Goal: Transaction & Acquisition: Download file/media

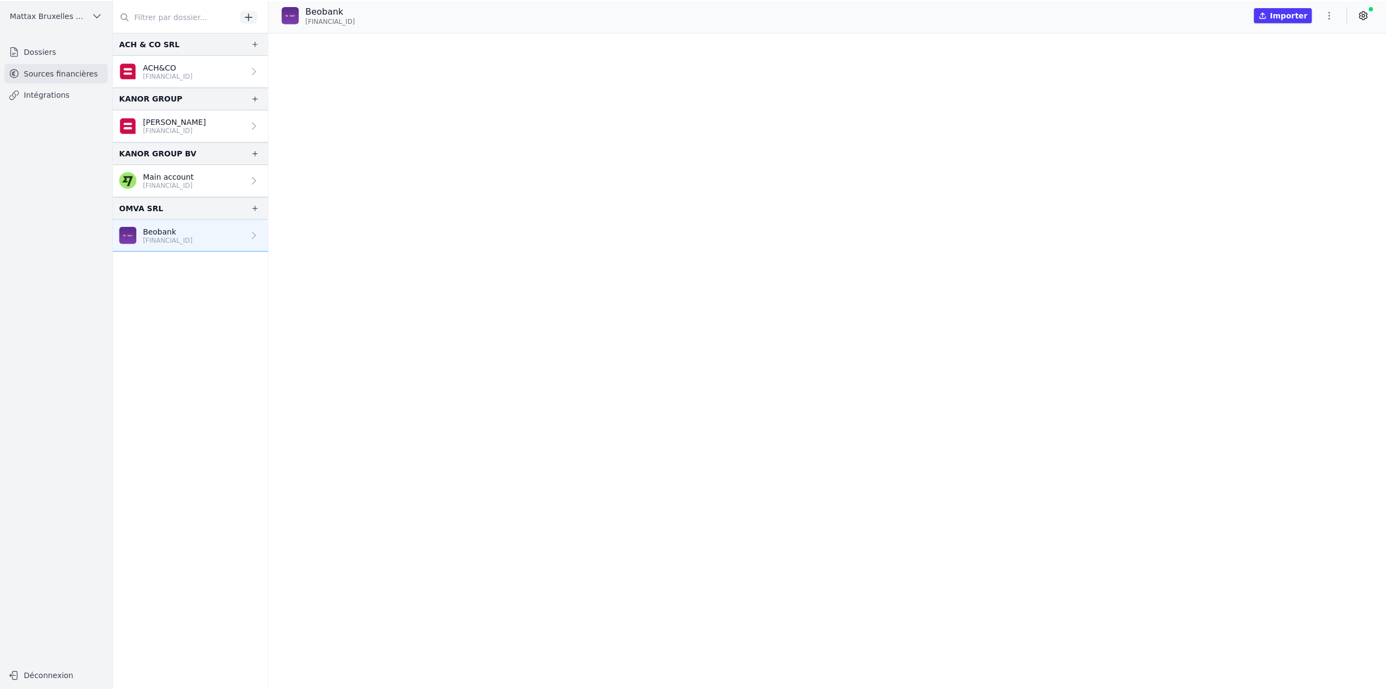
scroll to position [33576, 0]
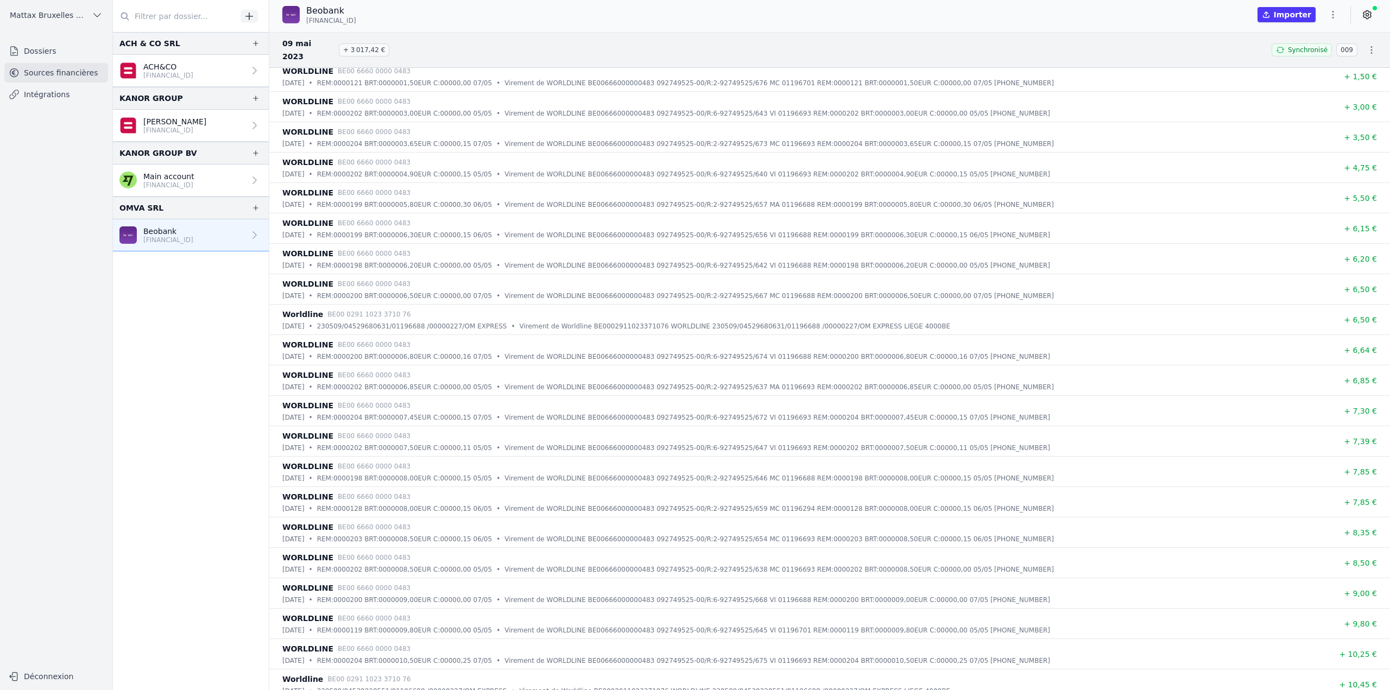
click at [49, 18] on span "Mattax Bruxelles Sud SRL" at bounding box center [49, 15] width 78 height 11
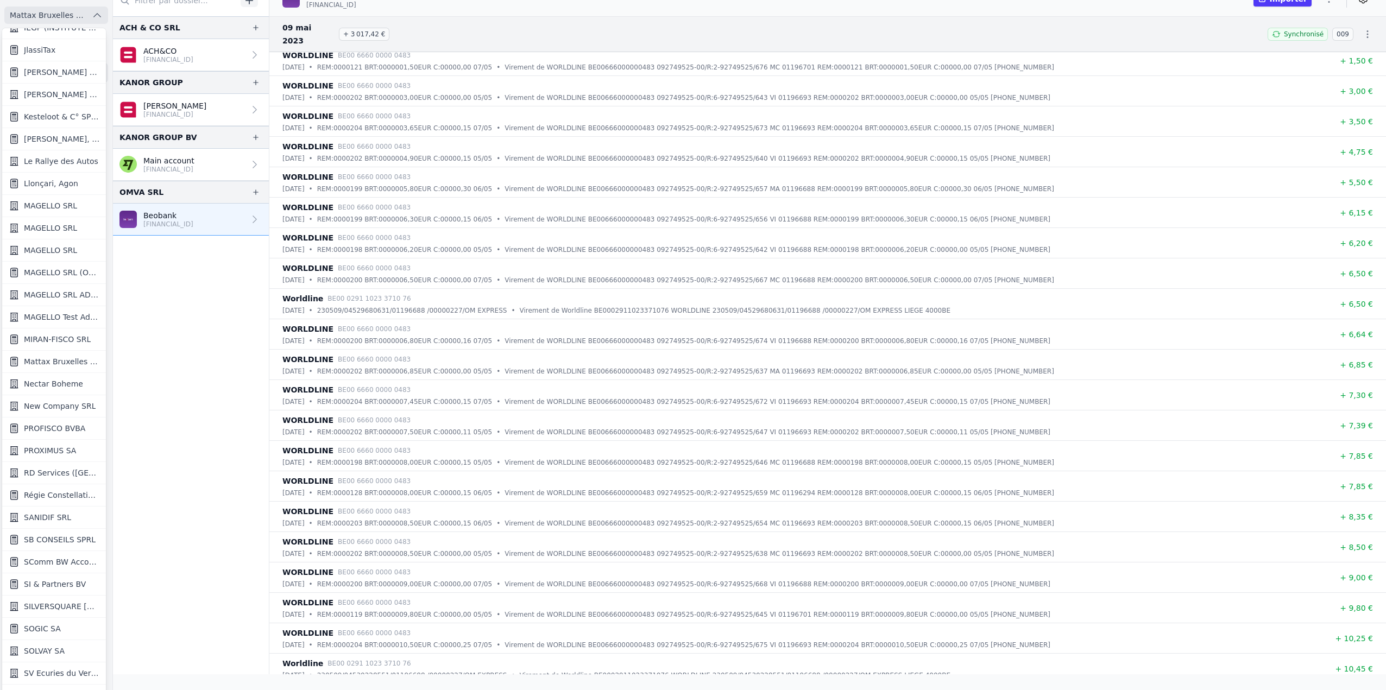
scroll to position [16, 0]
click at [70, 267] on span "MAGELLO SRL (OFFICIEL)" at bounding box center [61, 272] width 75 height 11
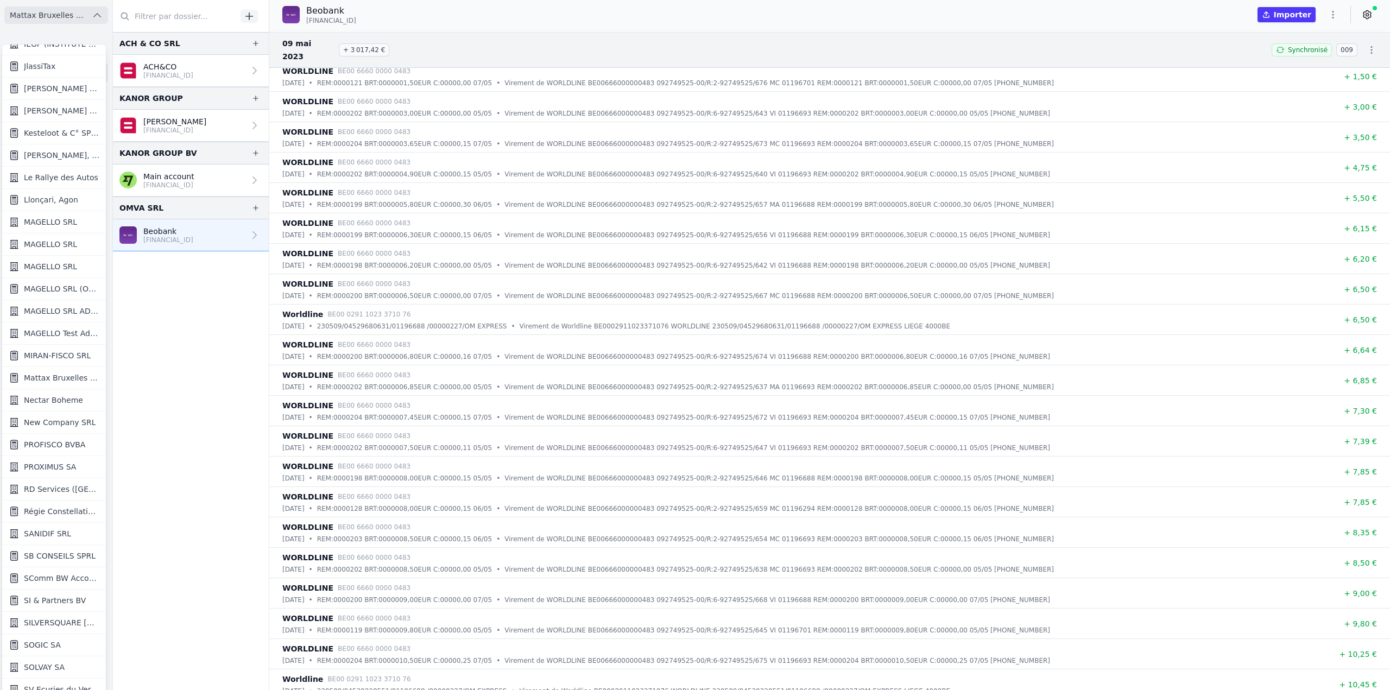
scroll to position [0, 0]
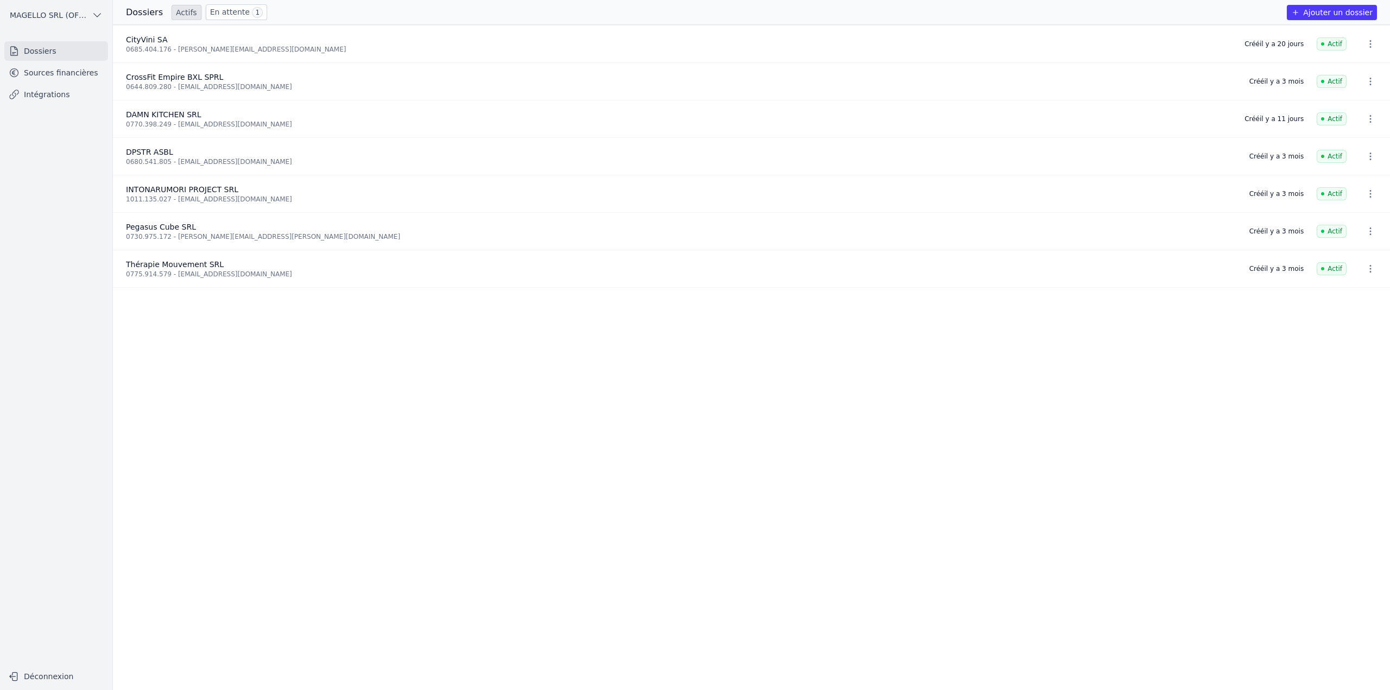
click at [201, 235] on div "0730.975.172 - [PERSON_NAME][EMAIL_ADDRESS][PERSON_NAME][DOMAIN_NAME]" at bounding box center [681, 236] width 1110 height 9
click at [61, 71] on link "Sources financières" at bounding box center [56, 73] width 104 height 20
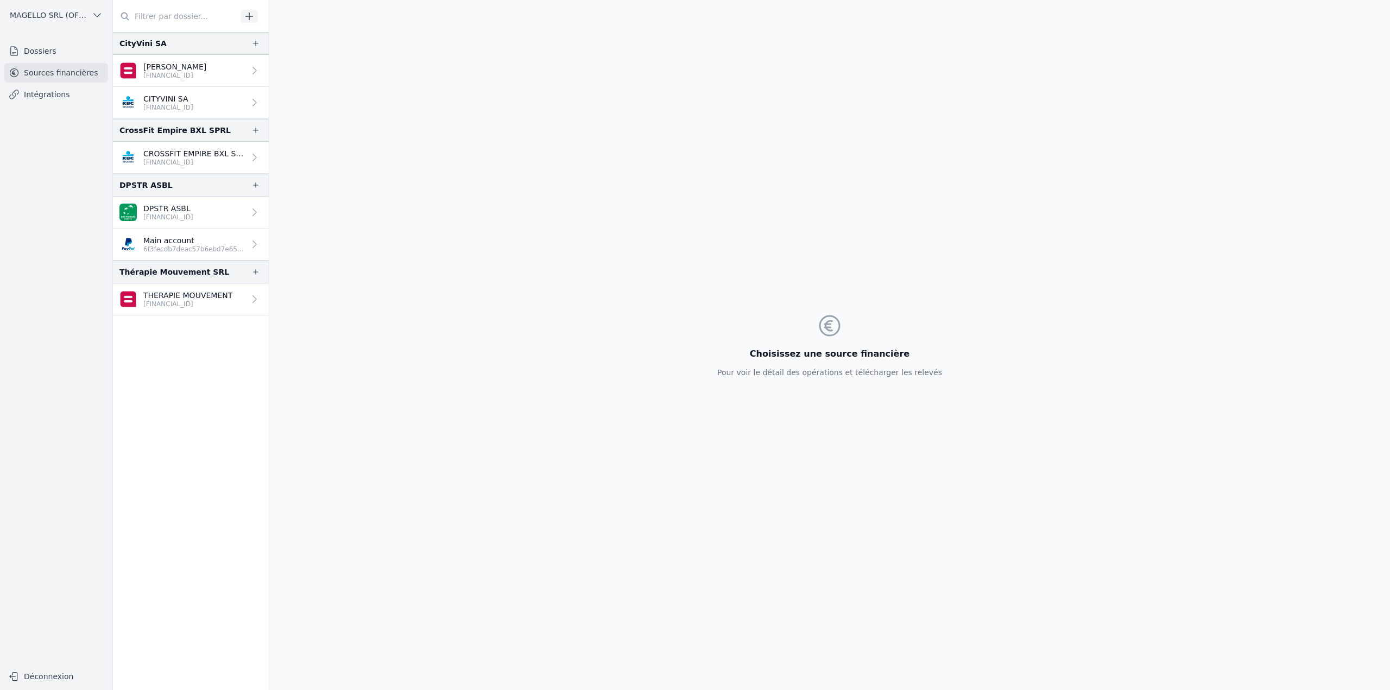
click at [221, 70] on link "[PERSON_NAME] [FINANCIAL_ID]" at bounding box center [191, 71] width 156 height 32
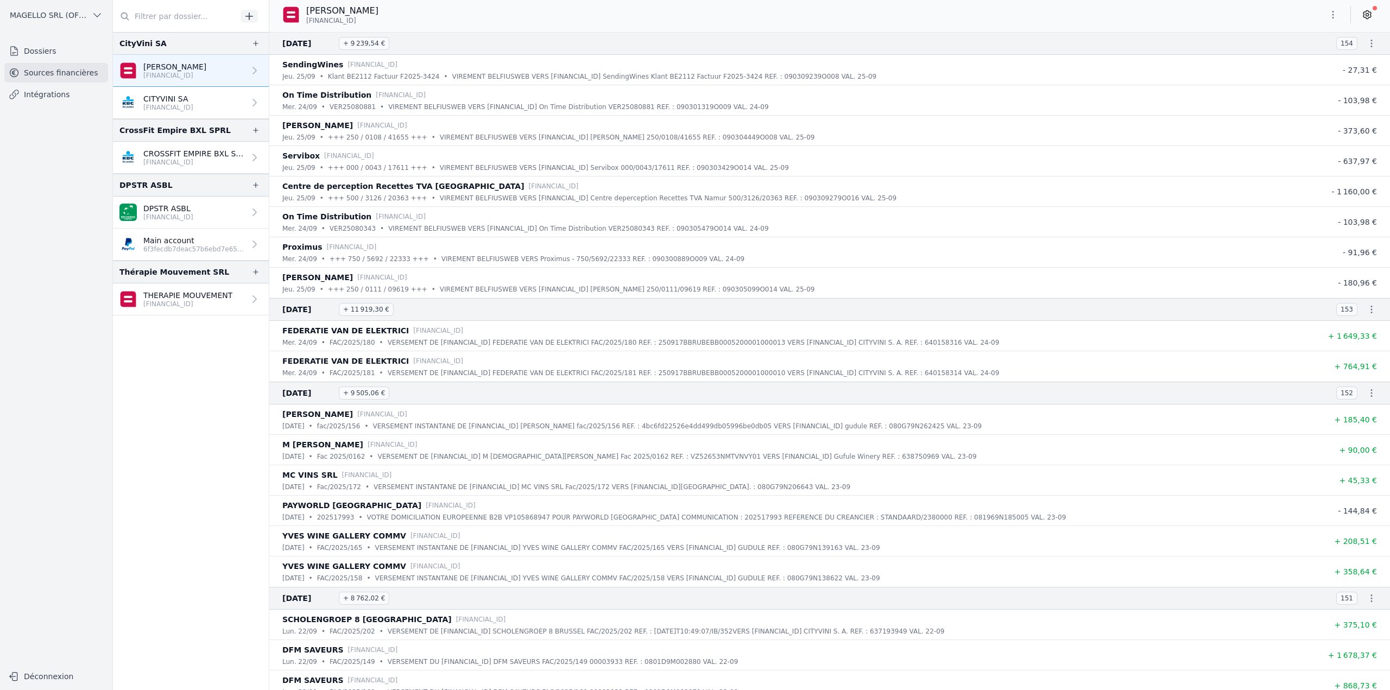
click at [1328, 12] on icon "button" at bounding box center [1333, 14] width 11 height 11
click at [185, 222] on div at bounding box center [695, 345] width 1390 height 690
click at [186, 218] on p "[FINANCIAL_ID]" at bounding box center [168, 217] width 50 height 9
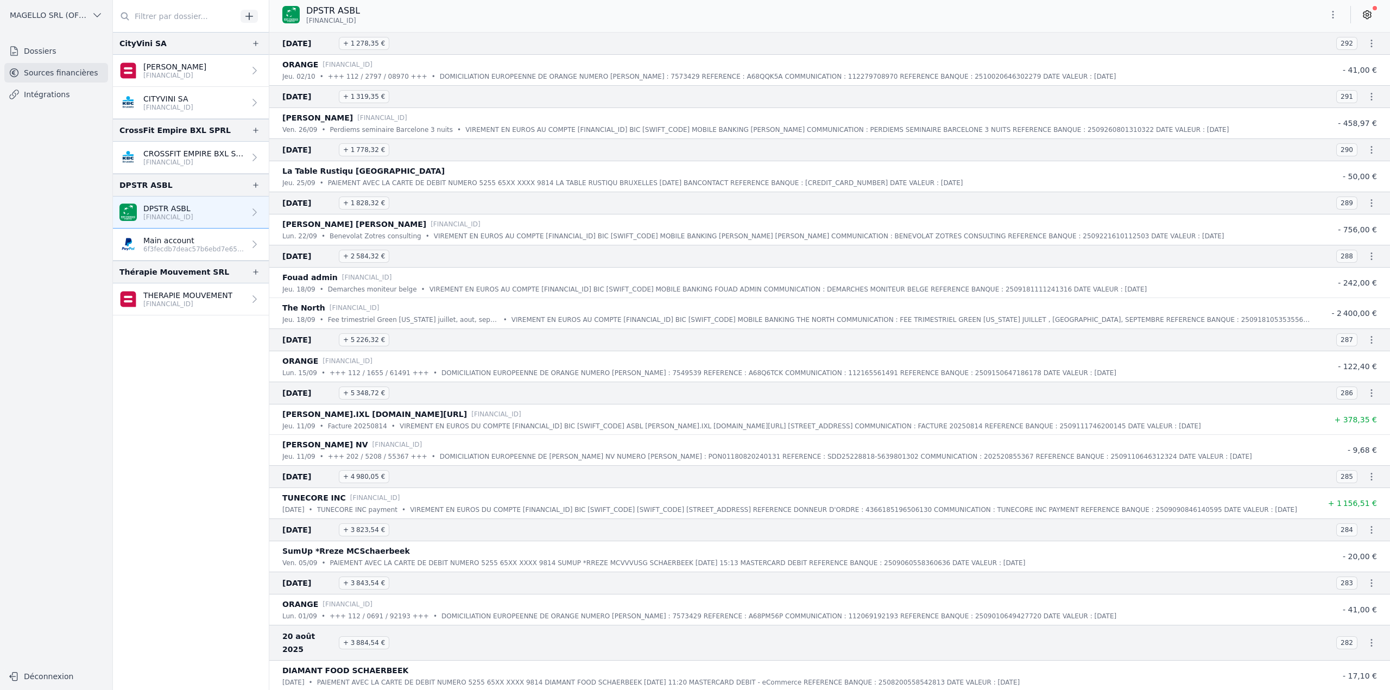
click at [1337, 18] on icon "button" at bounding box center [1333, 14] width 11 height 11
click at [1311, 59] on button "Exporter" at bounding box center [1307, 58] width 78 height 20
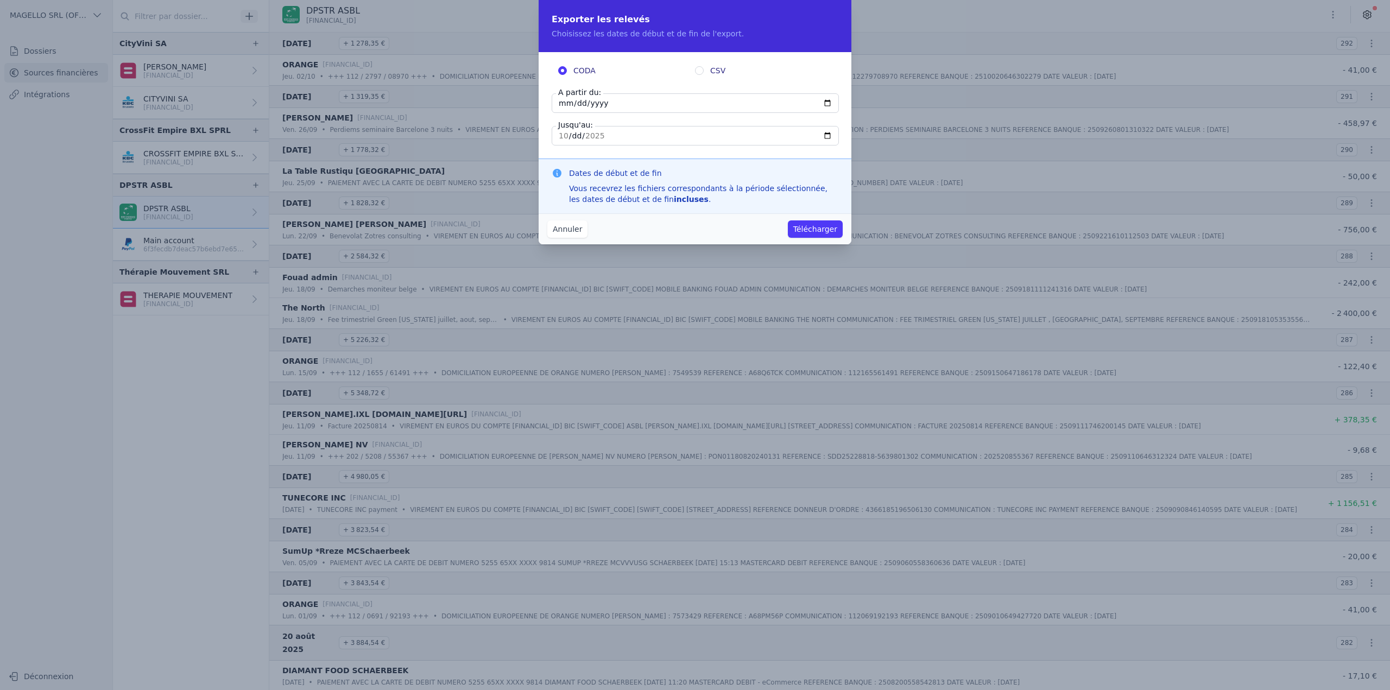
click at [709, 70] on label "CSV" at bounding box center [763, 70] width 137 height 11
click at [704, 70] on input "CSV" at bounding box center [699, 70] width 9 height 9
radio input "true"
radio input "false"
click at [620, 104] on input "[DATE]" at bounding box center [695, 103] width 287 height 20
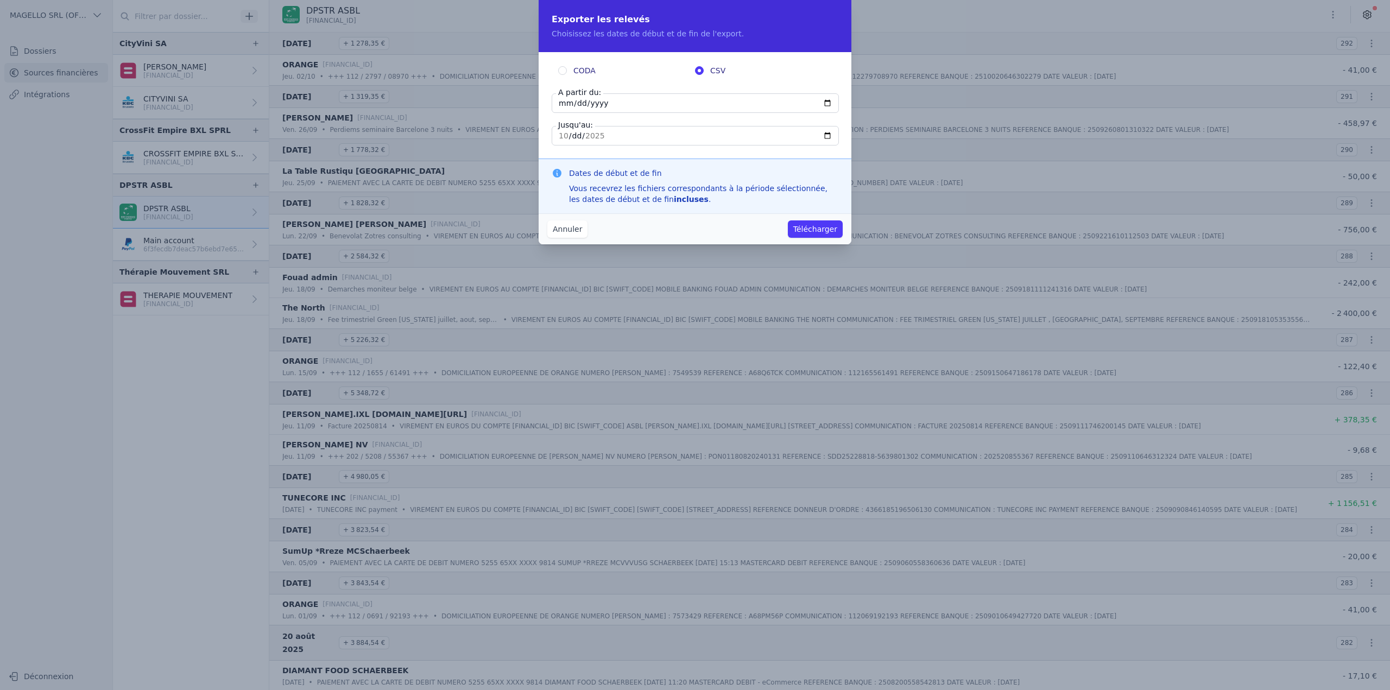
click at [828, 105] on input "[DATE]" at bounding box center [695, 103] width 287 height 20
type input "[DATE]"
click at [797, 231] on button "Télécharger" at bounding box center [815, 228] width 55 height 17
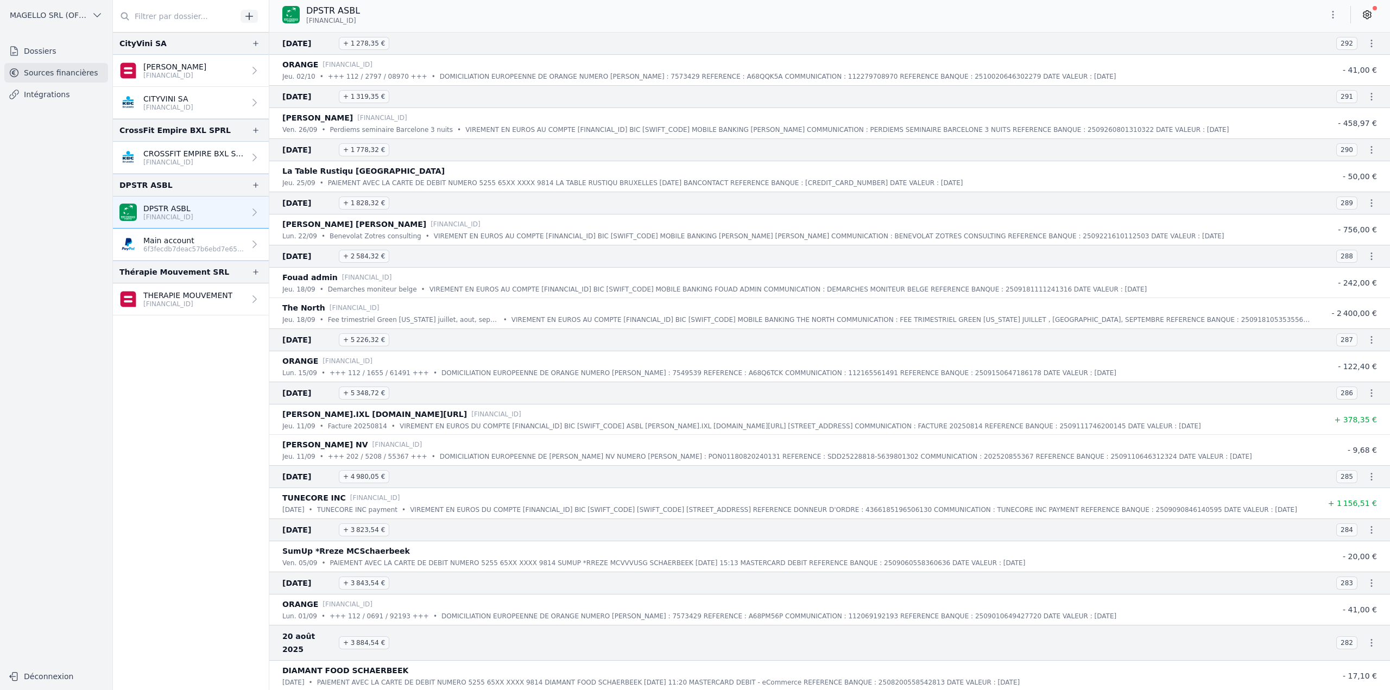
click at [211, 245] on p "6f3fecdb7deac57b6ebd7e6514363c13" at bounding box center [194, 249] width 102 height 9
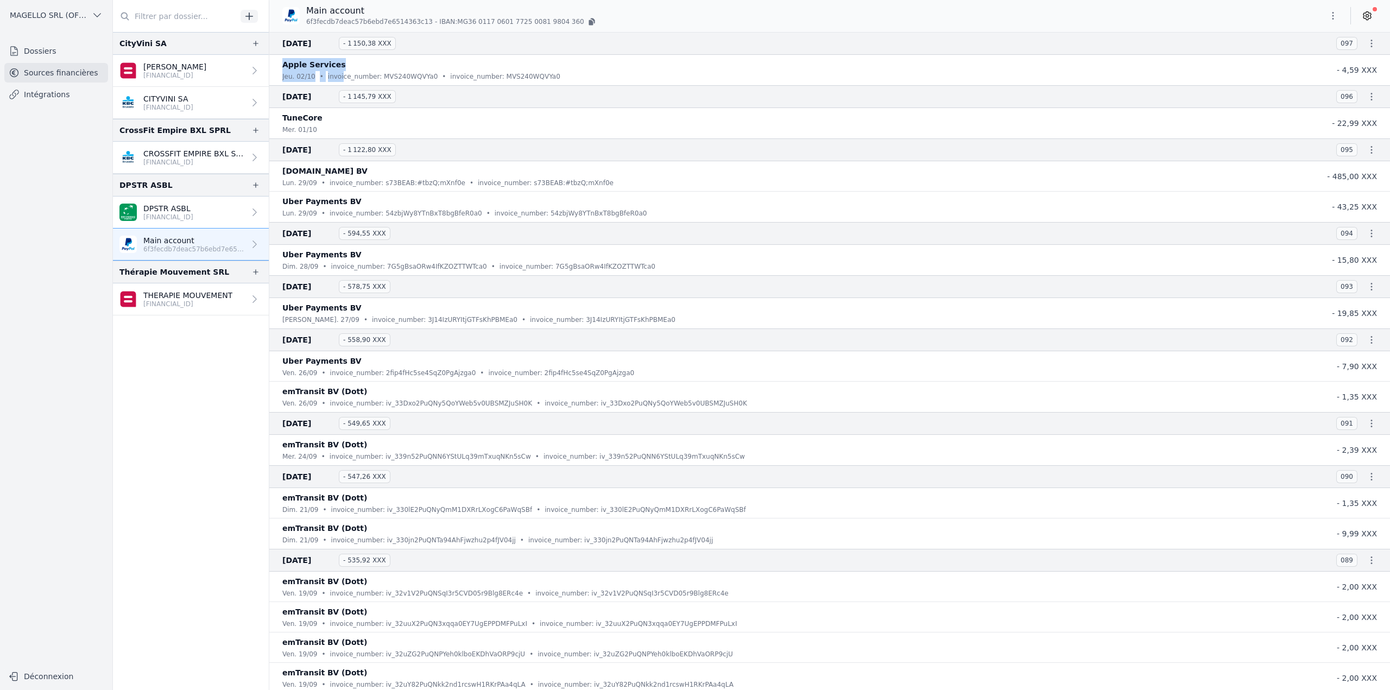
drag, startPoint x: 289, startPoint y: 66, endPoint x: 338, endPoint y: 78, distance: 50.4
click at [338, 78] on div "Apple Services jeu. 02/10 • invoice_number: MVS240WQVYa0 • invoice_number: MVS2…" at bounding box center [796, 70] width 1029 height 24
click at [338, 77] on p "invoice_number: MVS240WQVYa0" at bounding box center [383, 76] width 110 height 11
click at [300, 583] on p "emTransit BV (Dott)" at bounding box center [324, 581] width 85 height 13
click at [301, 578] on p "emTransit BV (Dott)" at bounding box center [324, 581] width 85 height 13
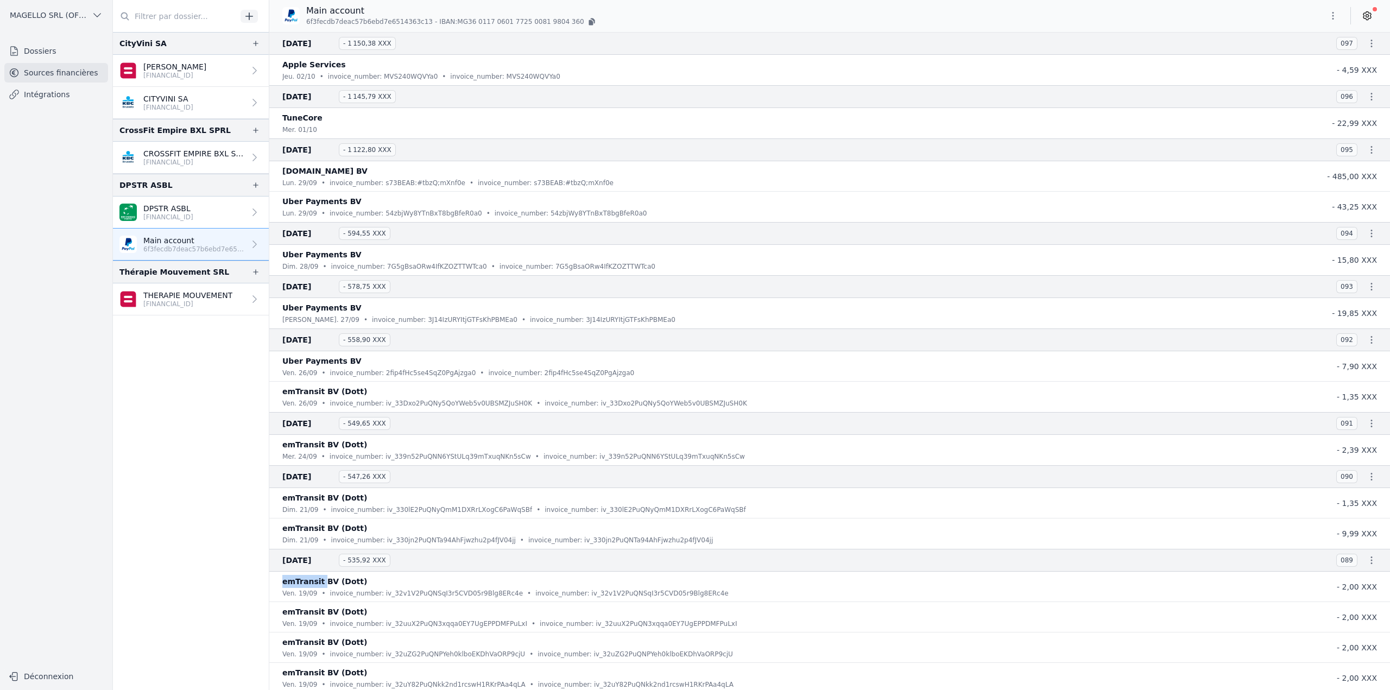
click at [301, 578] on p "emTransit BV (Dott)" at bounding box center [324, 581] width 85 height 13
copy div "emTransit BV (Dott)"
click at [192, 290] on p "THERAPIE MOUVEMENT" at bounding box center [187, 295] width 89 height 11
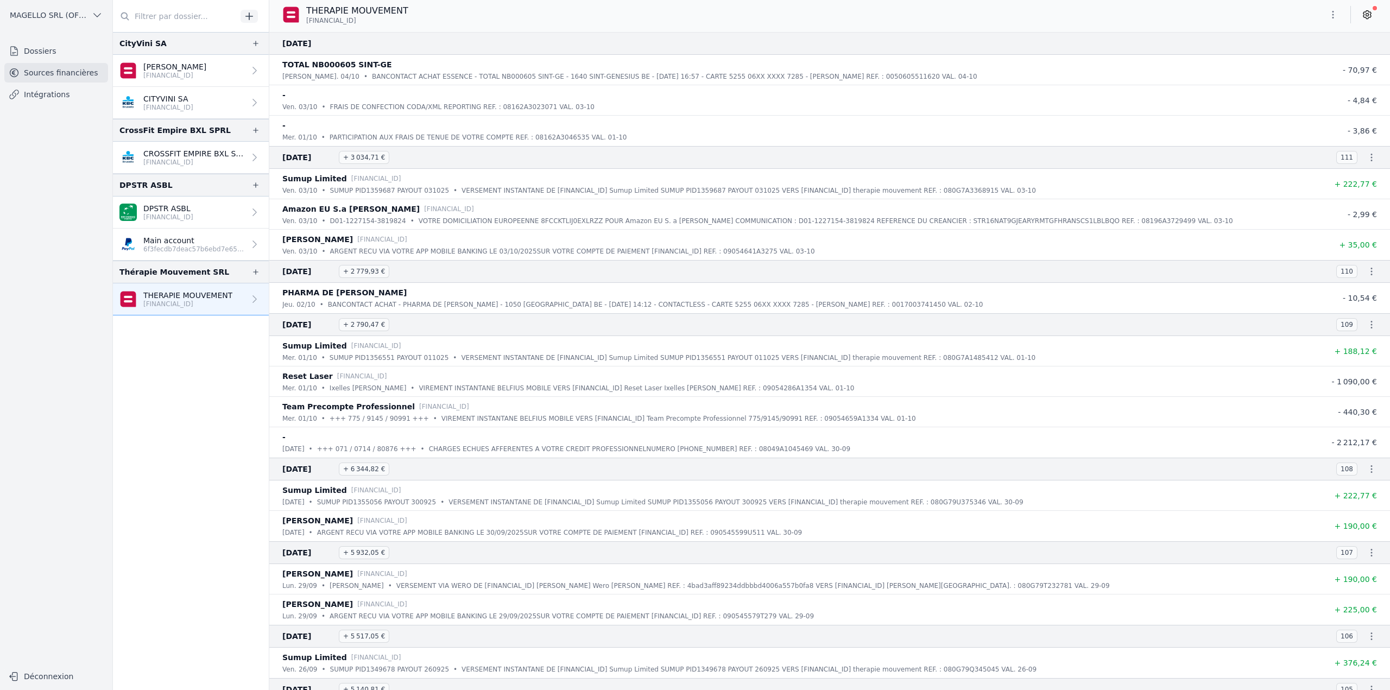
click at [1331, 16] on icon "button" at bounding box center [1333, 14] width 11 height 11
click at [1301, 58] on button "Exporter" at bounding box center [1307, 58] width 78 height 20
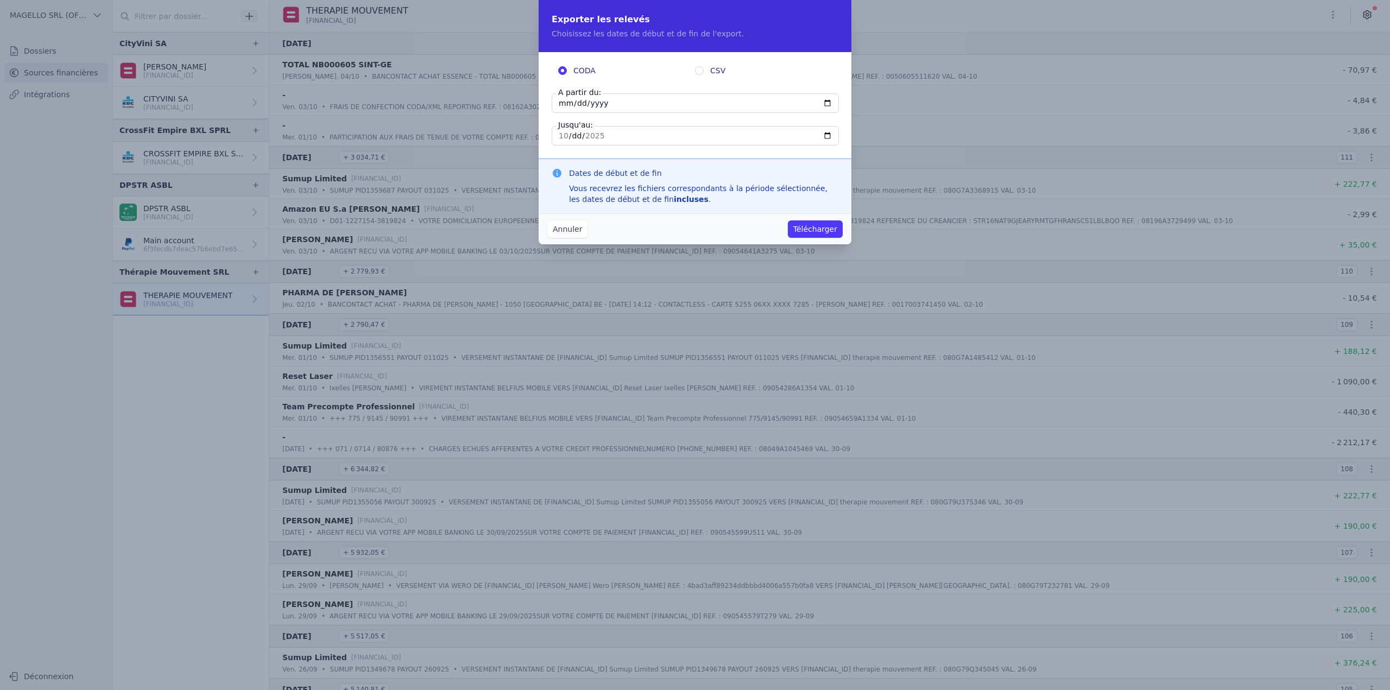
click at [707, 72] on label "CSV" at bounding box center [763, 70] width 137 height 11
click at [704, 72] on input "CSV" at bounding box center [699, 70] width 9 height 9
radio input "true"
radio input "false"
click at [629, 111] on input "[DATE]" at bounding box center [695, 103] width 287 height 20
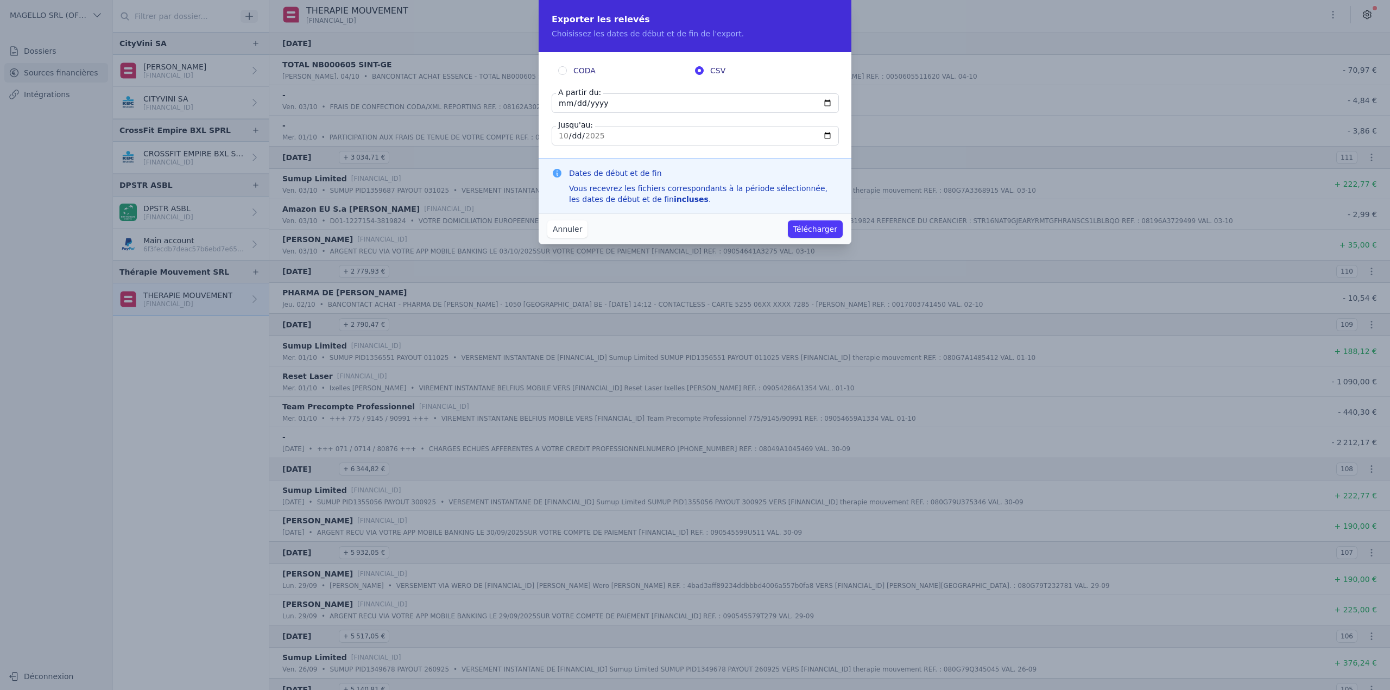
click at [832, 103] on input "[DATE]" at bounding box center [695, 103] width 287 height 20
click at [823, 105] on input "[DATE]" at bounding box center [695, 103] width 287 height 20
click at [824, 104] on input "[DATE]" at bounding box center [695, 103] width 287 height 20
type input "[DATE]"
click at [819, 226] on button "Télécharger" at bounding box center [815, 228] width 55 height 17
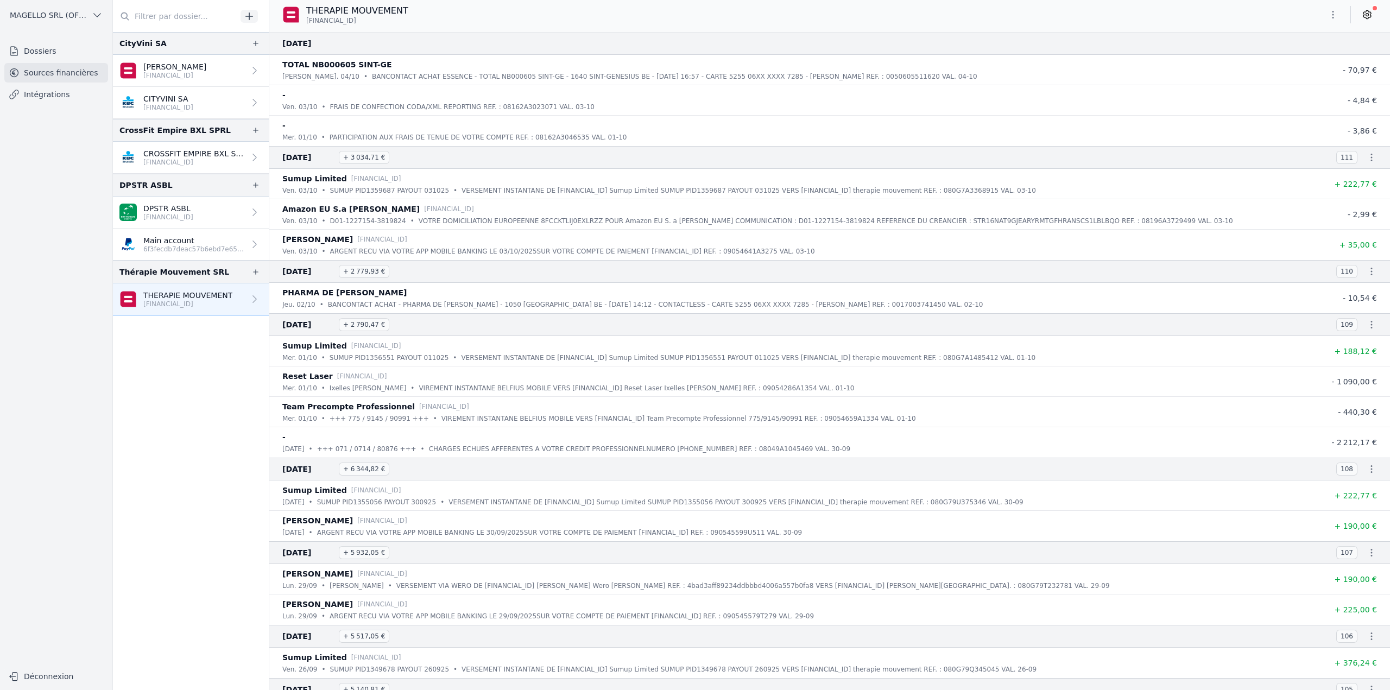
click at [164, 156] on p "CROSSFIT EMPIRE BXL SRL" at bounding box center [194, 153] width 102 height 11
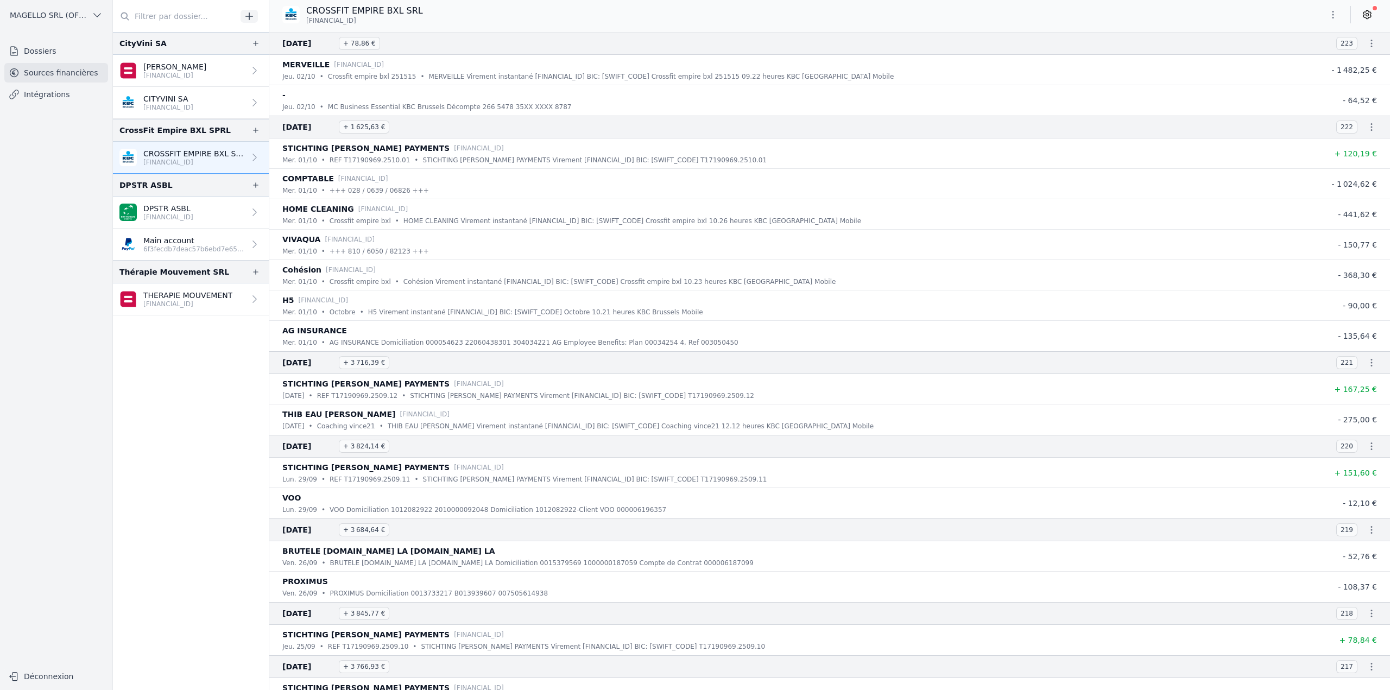
click at [1339, 14] on button "button" at bounding box center [1333, 14] width 22 height 17
click at [1310, 54] on button "Exporter" at bounding box center [1307, 58] width 78 height 20
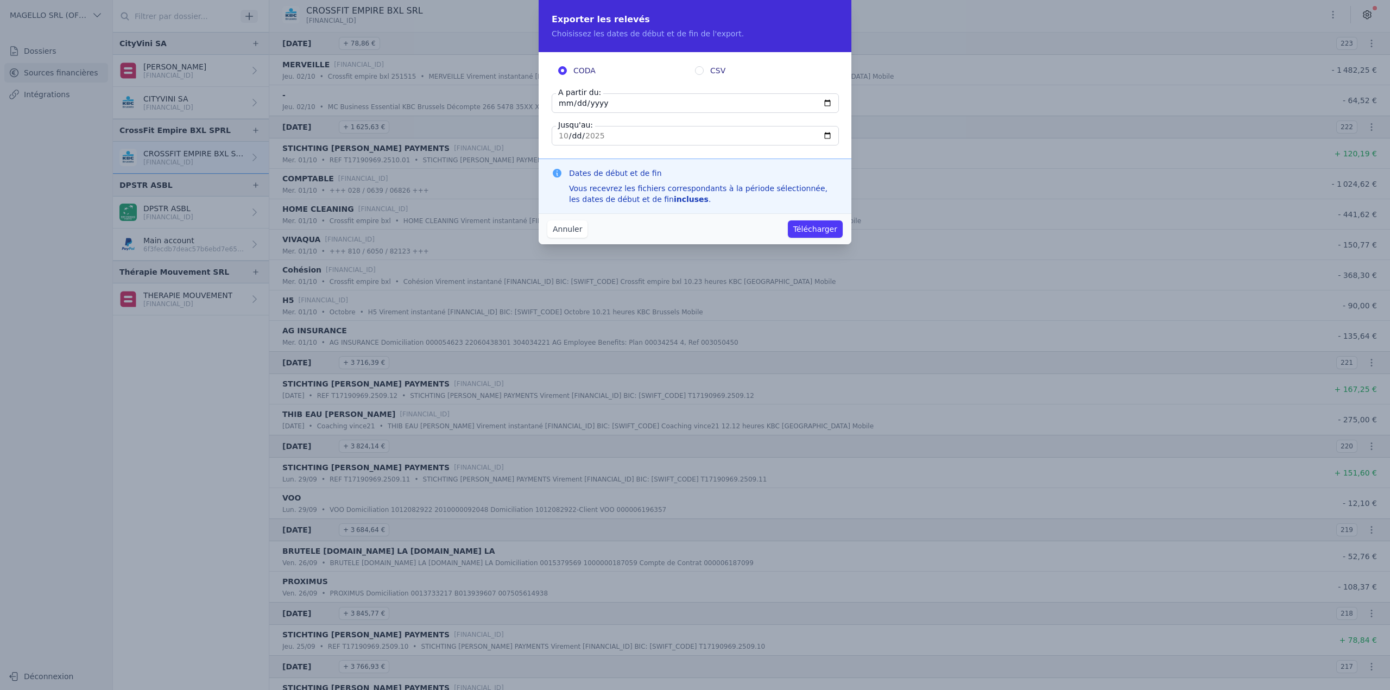
click at [712, 74] on span "CSV" at bounding box center [717, 70] width 15 height 11
click at [704, 74] on input "CSV" at bounding box center [699, 70] width 9 height 9
radio input "true"
radio input "false"
click at [681, 104] on input "[DATE]" at bounding box center [695, 103] width 287 height 20
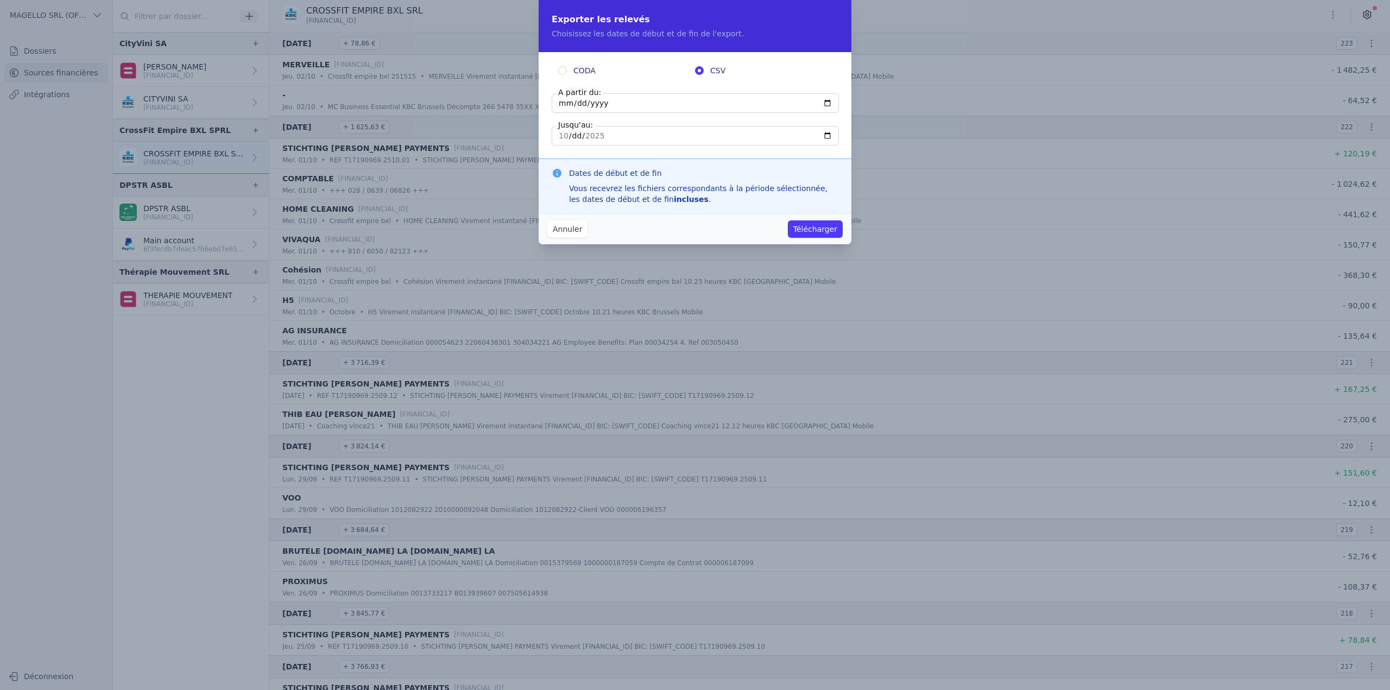
click at [831, 94] on input "[DATE]" at bounding box center [695, 103] width 287 height 20
click at [829, 100] on input "[DATE]" at bounding box center [695, 103] width 287 height 20
click at [576, 108] on input "[DATE]" at bounding box center [695, 103] width 287 height 20
click at [577, 105] on input "[DATE]" at bounding box center [695, 103] width 287 height 20
type input "[DATE]"
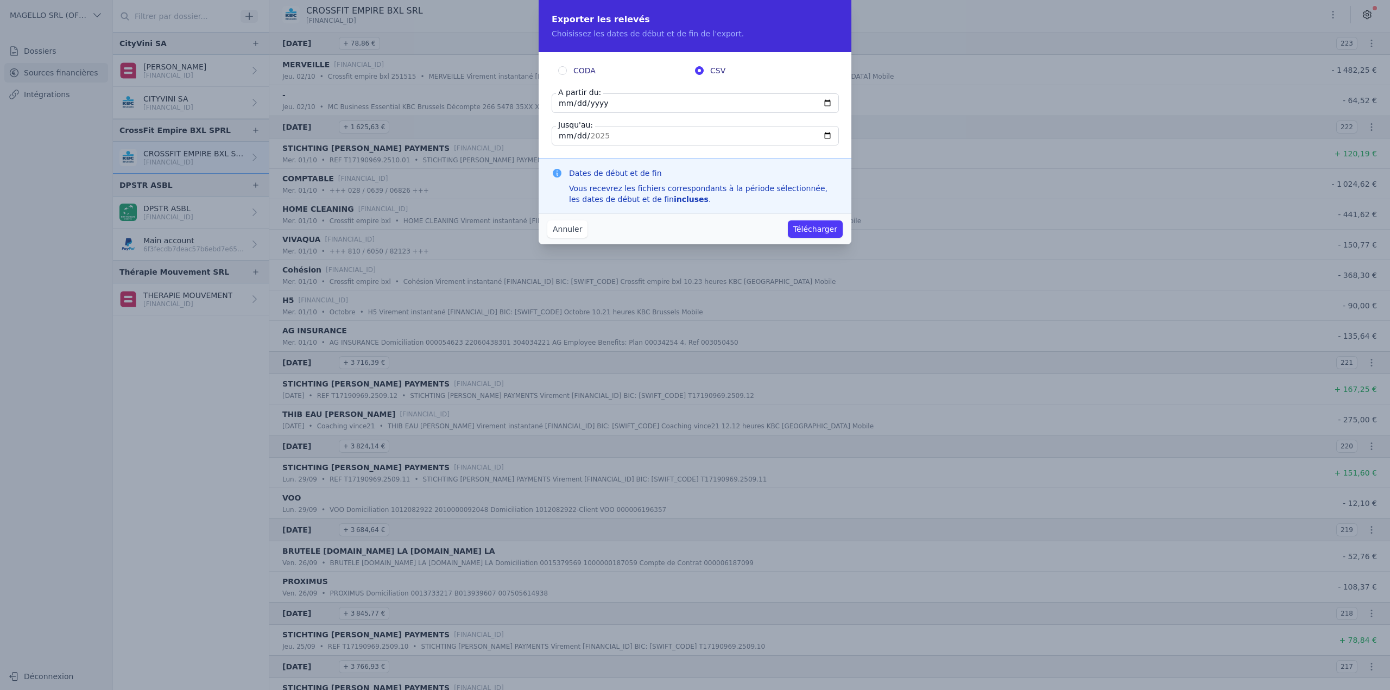
click at [647, 160] on div "Dates de début et de fin Vous recevrez les fichiers correspondants à la période…" at bounding box center [695, 186] width 313 height 55
click at [815, 226] on button "Télécharger" at bounding box center [815, 228] width 55 height 17
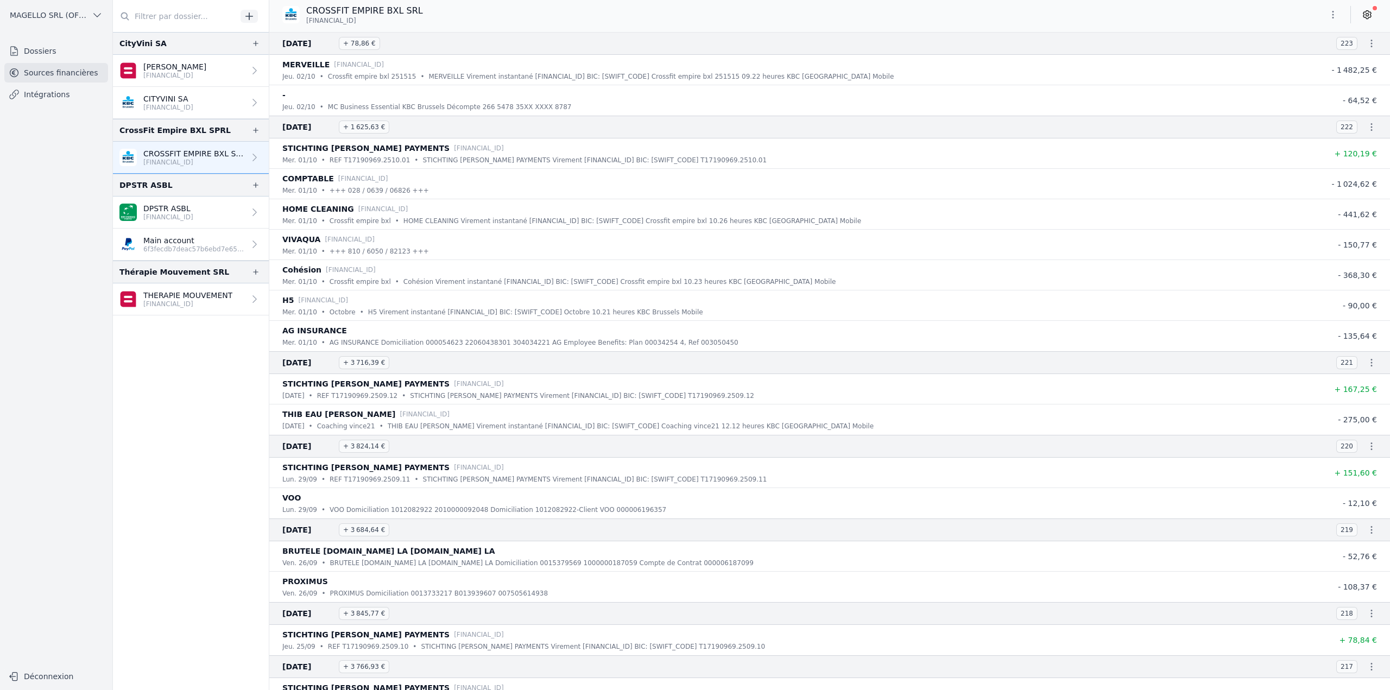
click at [175, 81] on link "[PERSON_NAME] [FINANCIAL_ID]" at bounding box center [191, 71] width 156 height 32
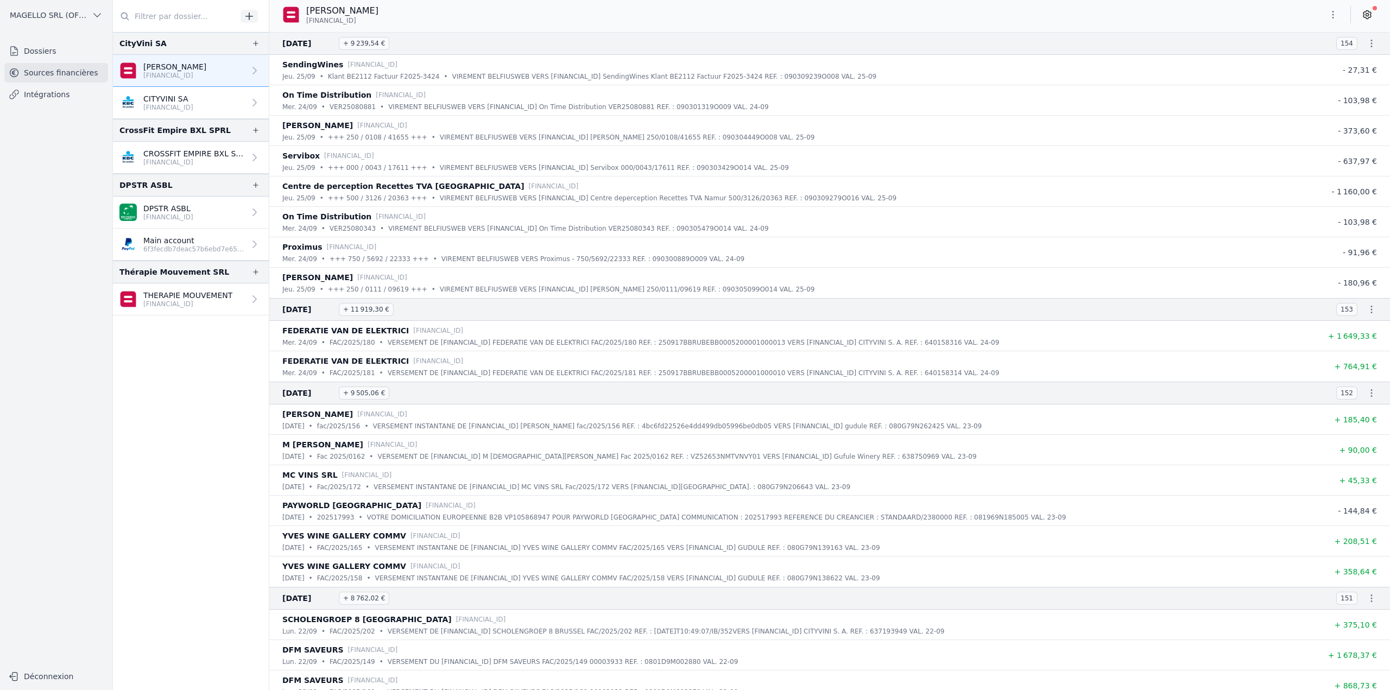
click at [184, 108] on p "[FINANCIAL_ID]" at bounding box center [168, 107] width 50 height 9
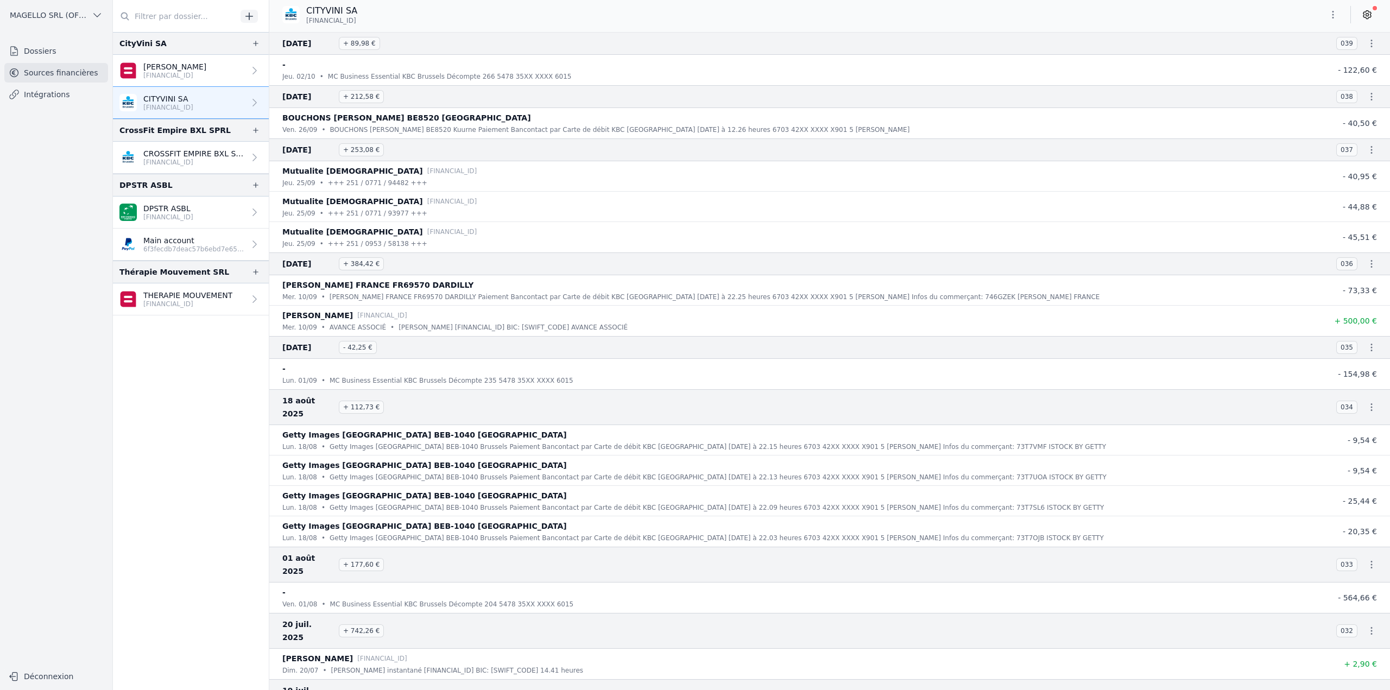
click at [207, 64] on link "[PERSON_NAME] [FINANCIAL_ID]" at bounding box center [191, 71] width 156 height 32
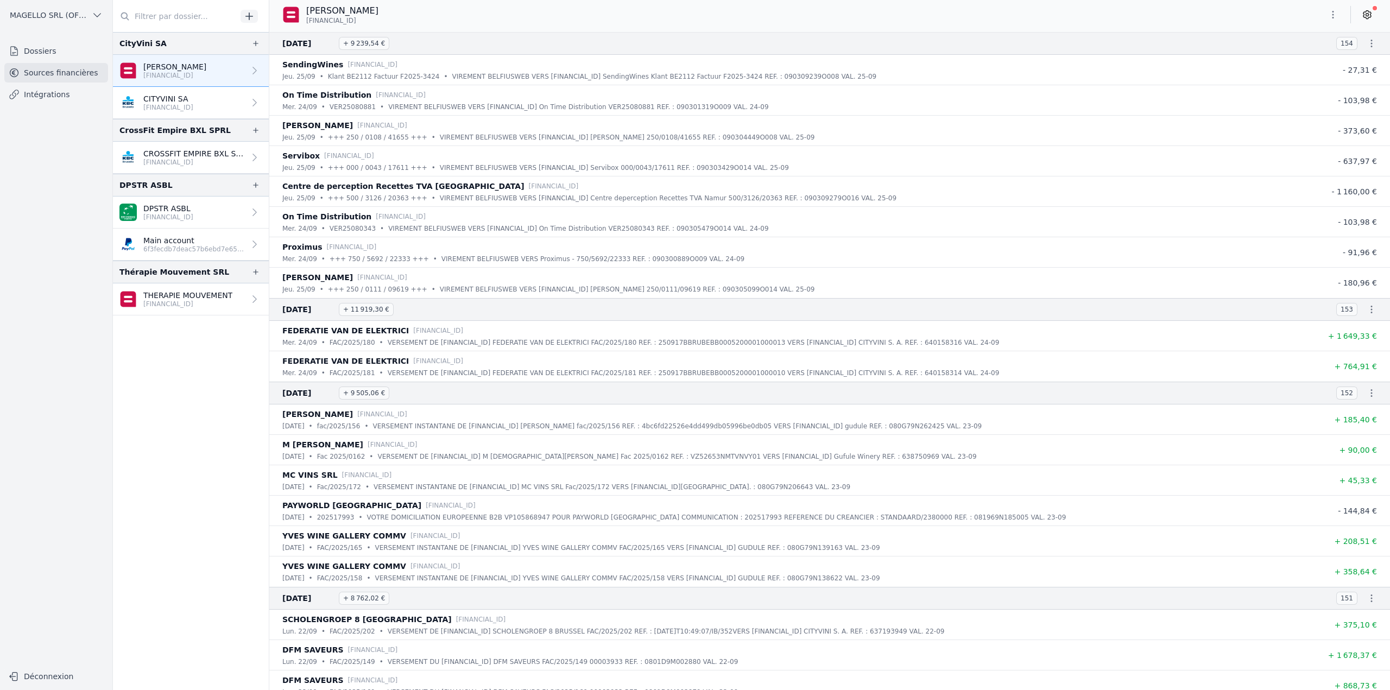
click at [1337, 14] on icon "button" at bounding box center [1333, 14] width 11 height 11
click at [1306, 59] on button "Exporter" at bounding box center [1307, 58] width 78 height 20
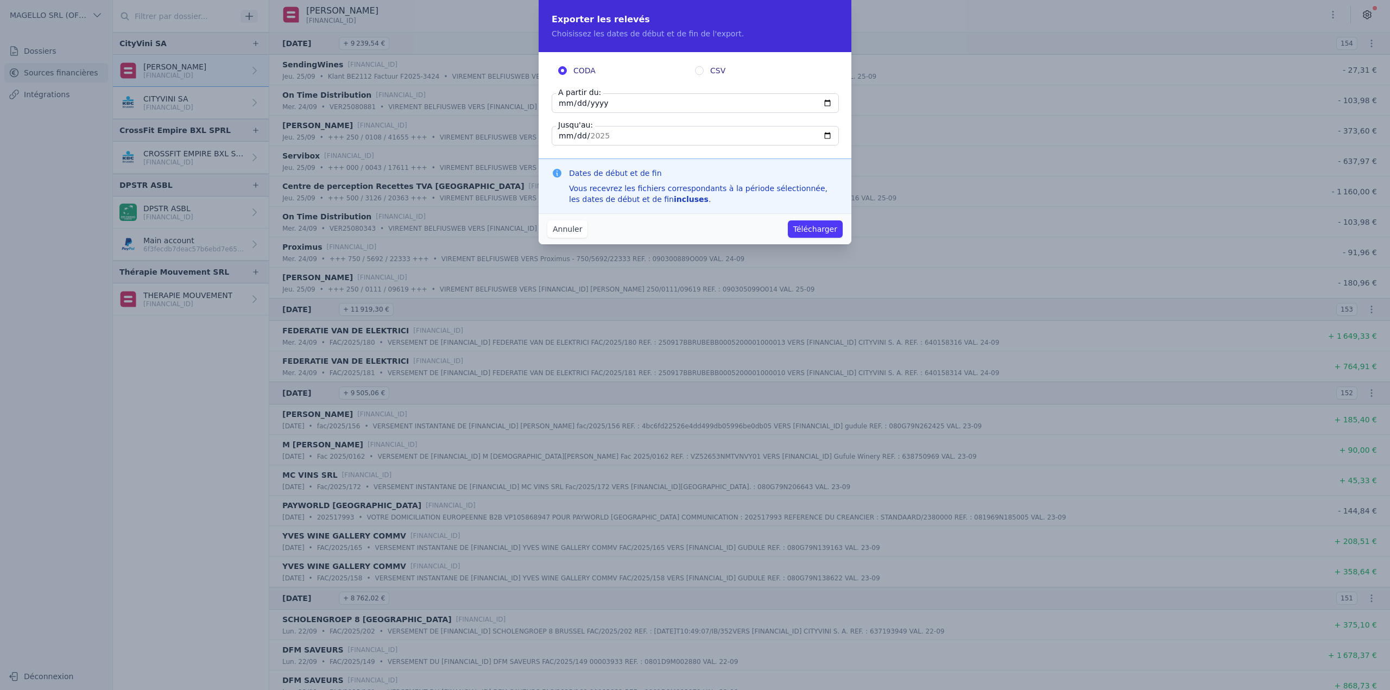
click at [698, 73] on input "CSV" at bounding box center [699, 70] width 9 height 9
radio input "true"
radio input "false"
click at [685, 107] on input "[DATE]" at bounding box center [695, 103] width 287 height 20
click at [825, 103] on input "[DATE]" at bounding box center [695, 103] width 287 height 20
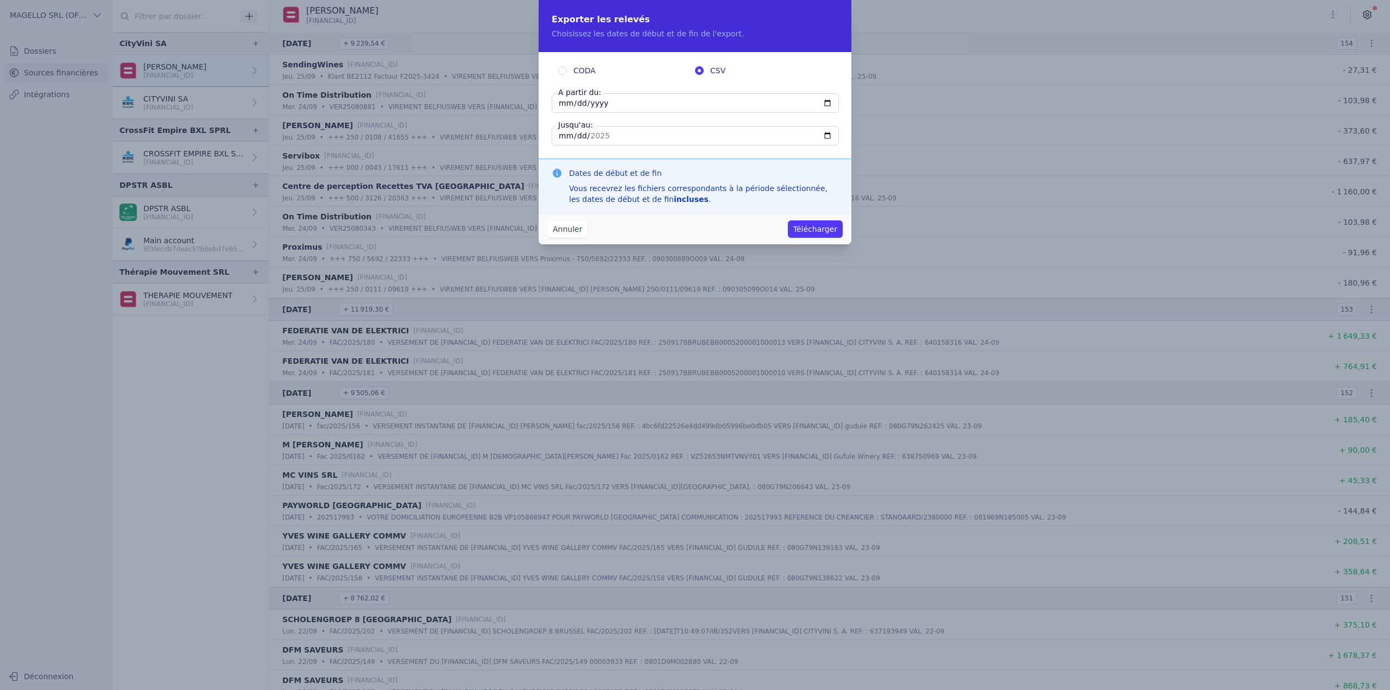
click at [828, 99] on input "[DATE]" at bounding box center [695, 103] width 287 height 20
type input "[DATE]"
click at [805, 226] on button "Télécharger" at bounding box center [815, 228] width 55 height 17
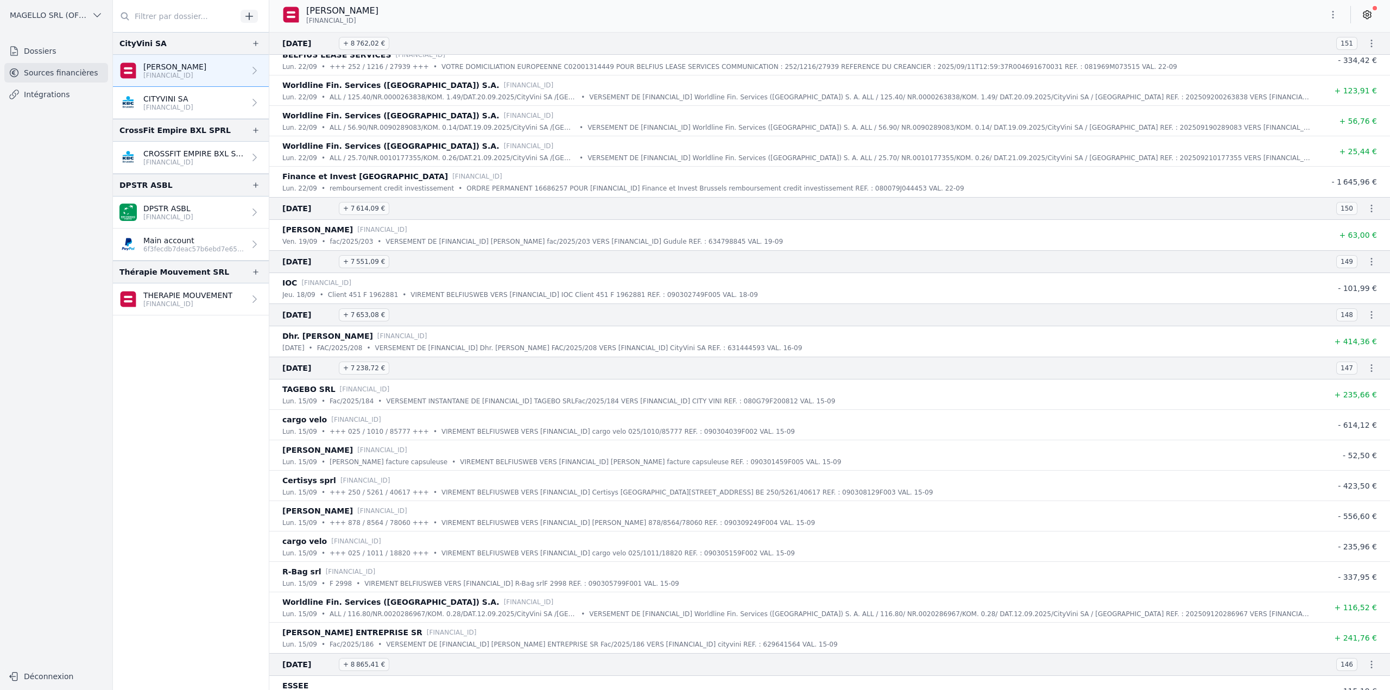
scroll to position [656, 0]
drag, startPoint x: 308, startPoint y: 333, endPoint x: 486, endPoint y: 327, distance: 177.7
click at [486, 329] on div "Dhr. [PERSON_NAME] [FINANCIAL_ID]" at bounding box center [796, 335] width 1029 height 13
click at [1362, 14] on icon at bounding box center [1367, 14] width 11 height 11
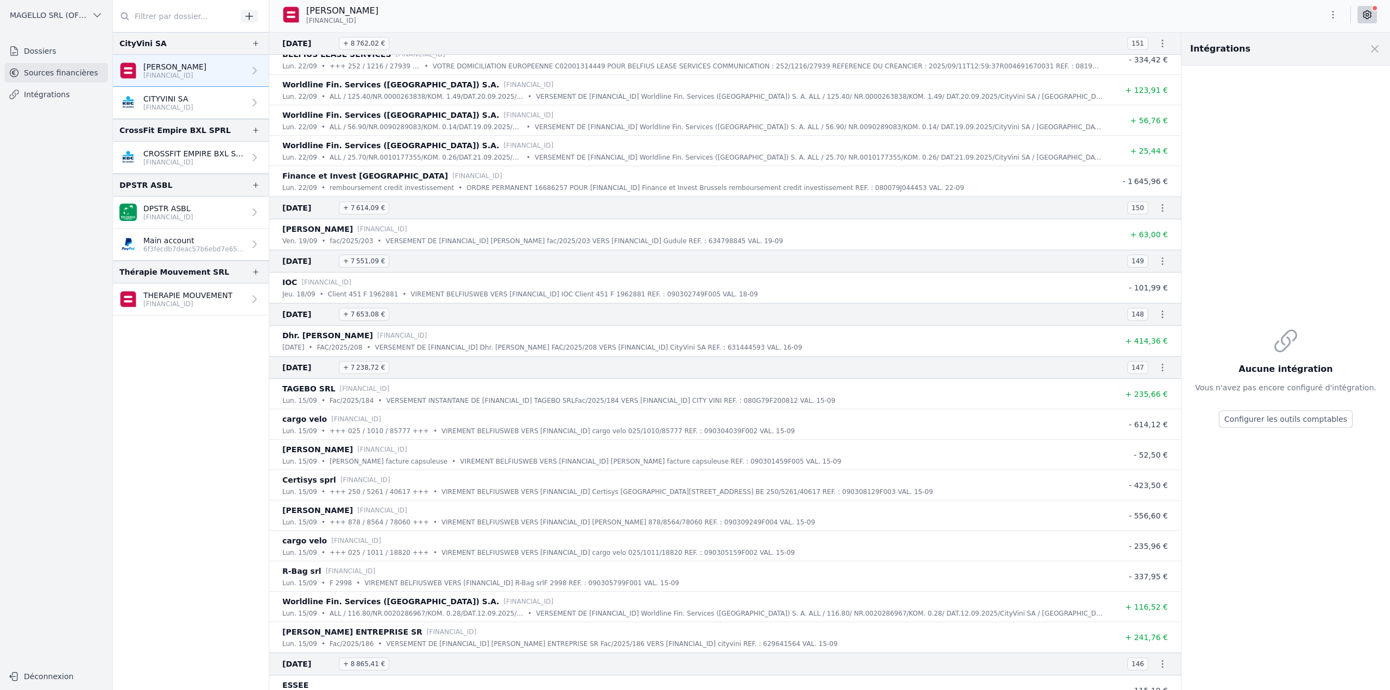
click at [1339, 14] on button "button" at bounding box center [1333, 14] width 22 height 17
click at [1305, 56] on button "Exporter" at bounding box center [1307, 58] width 78 height 20
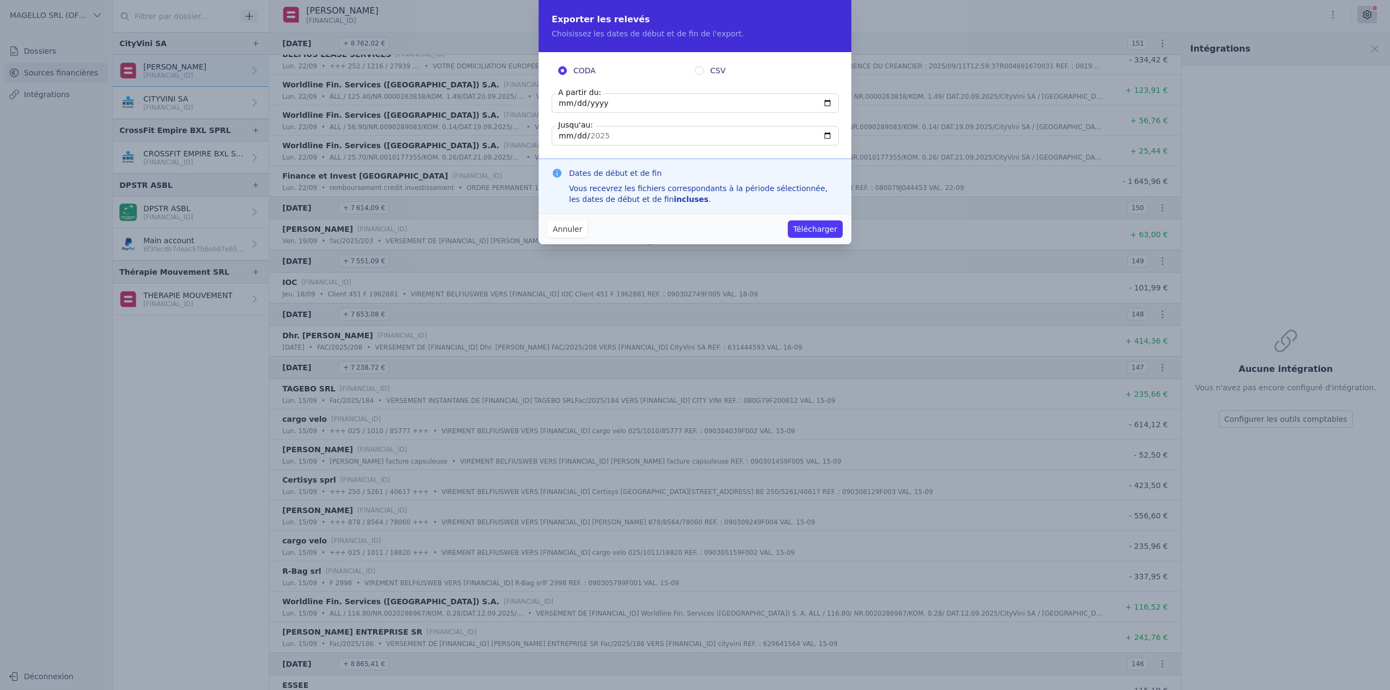
click at [704, 75] on label "CSV" at bounding box center [763, 70] width 137 height 11
click at [704, 75] on input "CSV" at bounding box center [699, 70] width 9 height 9
radio input "true"
radio input "false"
click at [688, 95] on input "[DATE]" at bounding box center [695, 103] width 287 height 20
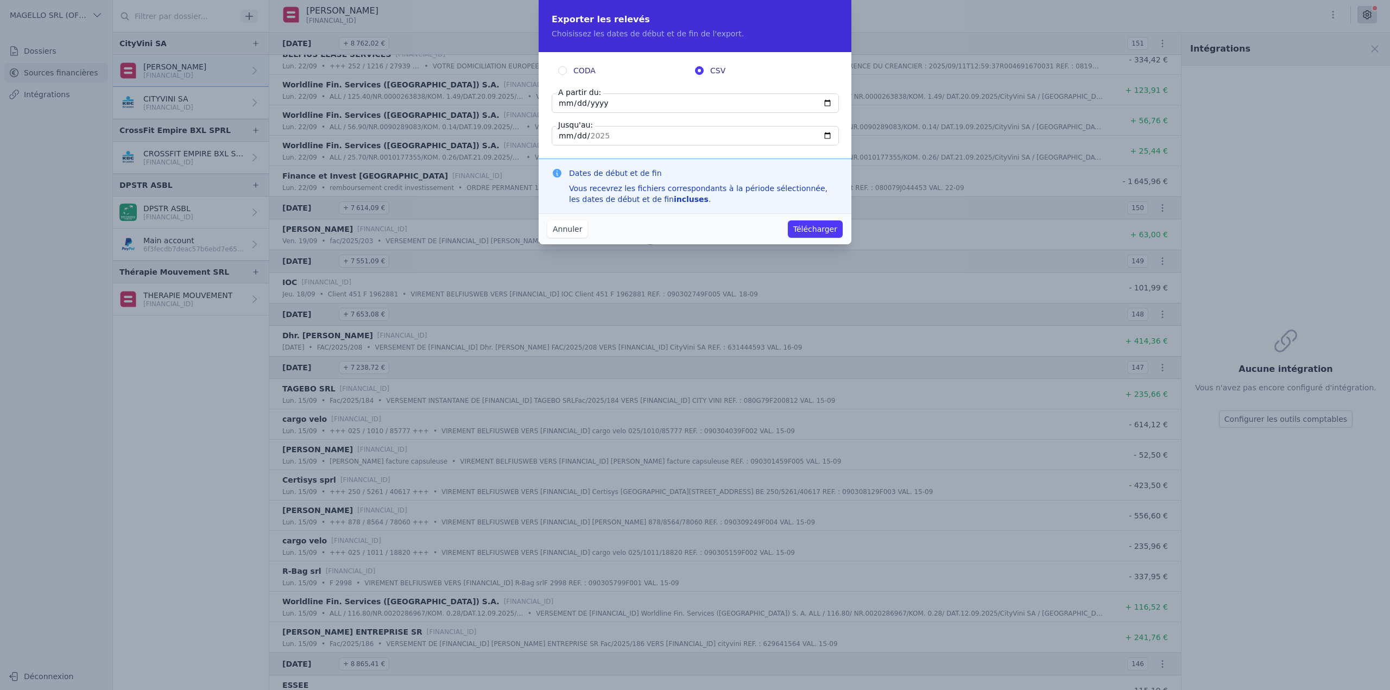
click at [825, 103] on input "[DATE]" at bounding box center [695, 103] width 287 height 20
type input "[DATE]"
click at [842, 230] on button "Télécharger" at bounding box center [815, 228] width 55 height 17
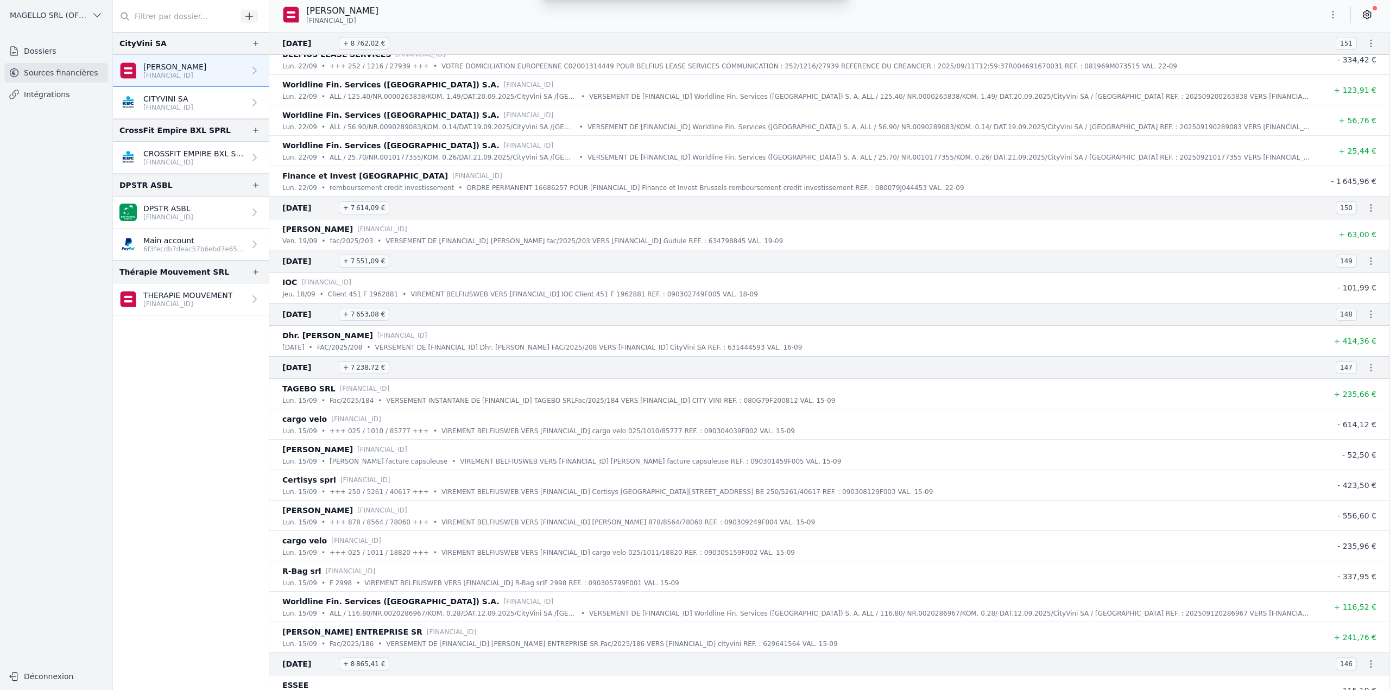
click at [833, 230] on div "Exporter les relevés Choisissez les dates de début et de fin de l'export. CODA …" at bounding box center [695, 345] width 1390 height 690
click at [209, 102] on link "CITYVINI SA [FINANCIAL_ID]" at bounding box center [191, 103] width 156 height 32
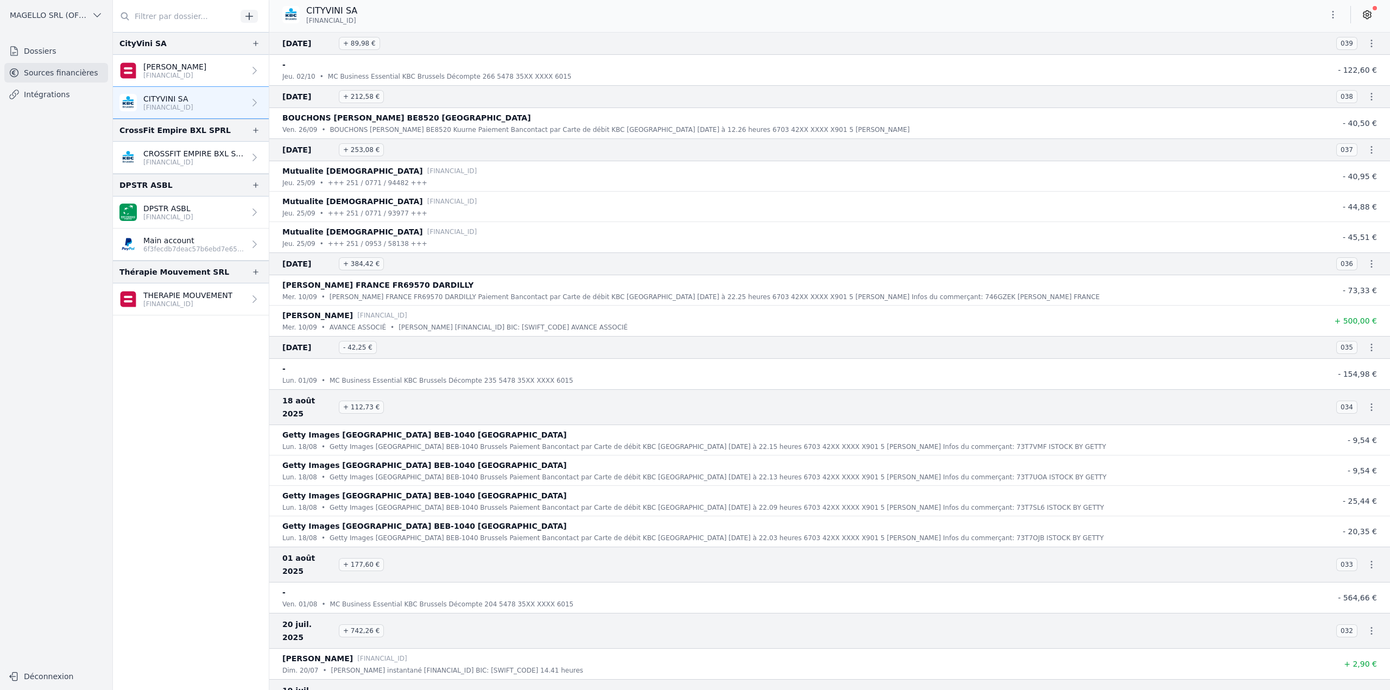
click at [1336, 10] on icon "button" at bounding box center [1333, 14] width 11 height 11
click at [1288, 81] on button "Import CSV *" at bounding box center [1307, 78] width 78 height 20
click at [1334, 8] on button "button" at bounding box center [1333, 14] width 22 height 17
click at [1309, 54] on button "Exporter" at bounding box center [1307, 58] width 78 height 20
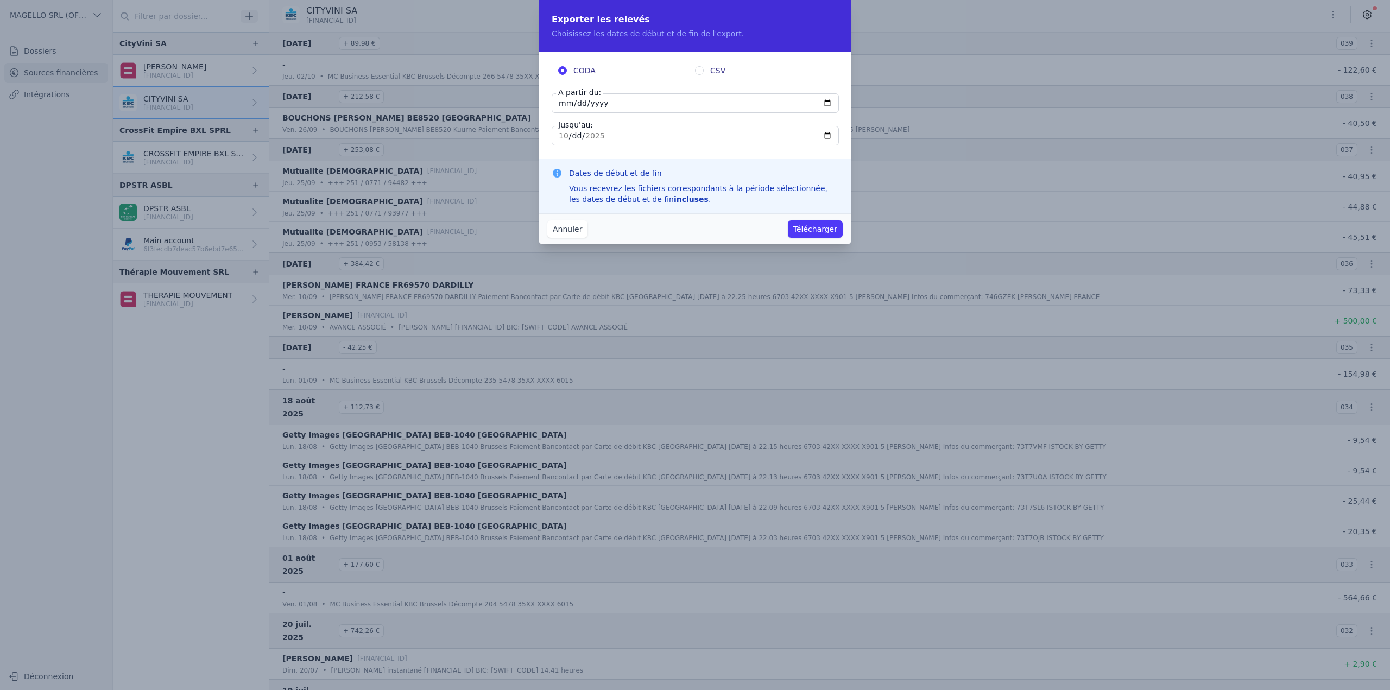
click at [716, 75] on span "CSV" at bounding box center [717, 70] width 15 height 11
click at [704, 75] on input "CSV" at bounding box center [699, 70] width 9 height 9
radio input "true"
radio input "false"
click at [704, 100] on input "[DATE]" at bounding box center [695, 103] width 287 height 20
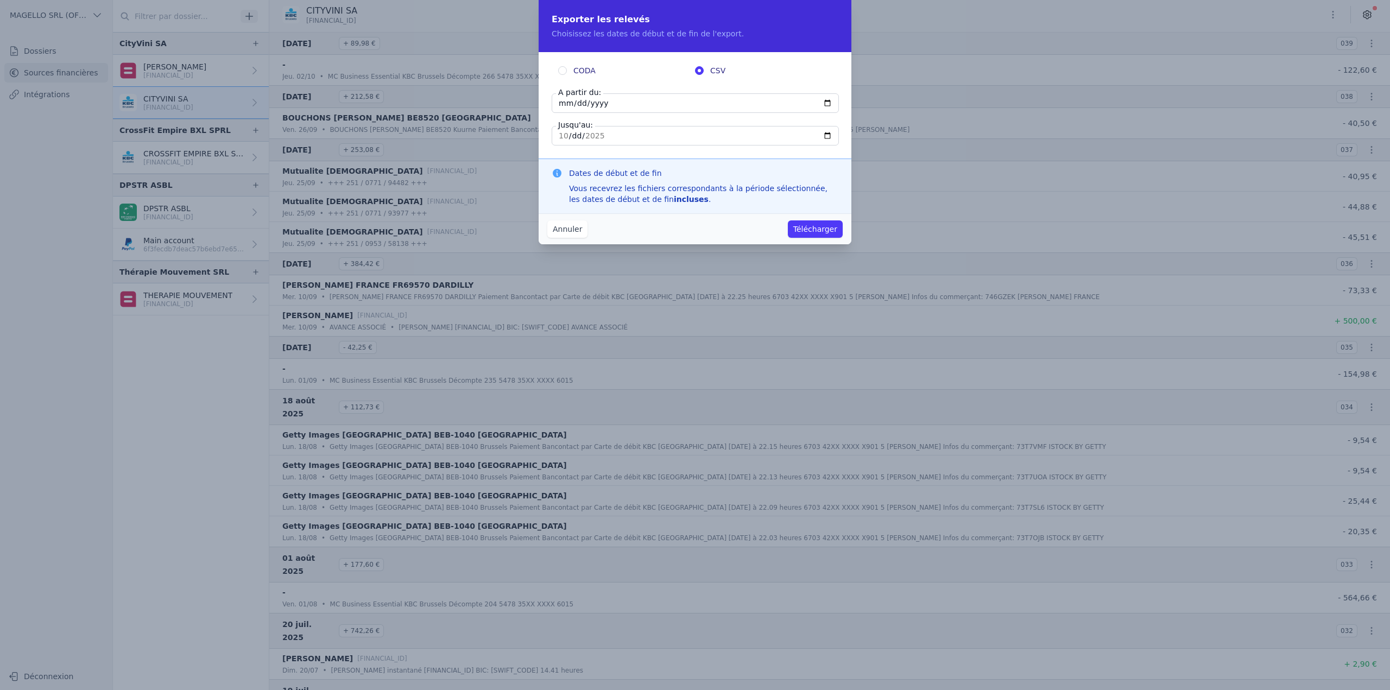
click at [832, 98] on input "[DATE]" at bounding box center [695, 103] width 287 height 20
click at [823, 104] on input "[DATE]" at bounding box center [695, 103] width 287 height 20
click at [831, 102] on input "[DATE]" at bounding box center [695, 103] width 287 height 20
type input "[DATE]"
click at [833, 229] on button "Télécharger" at bounding box center [815, 228] width 55 height 17
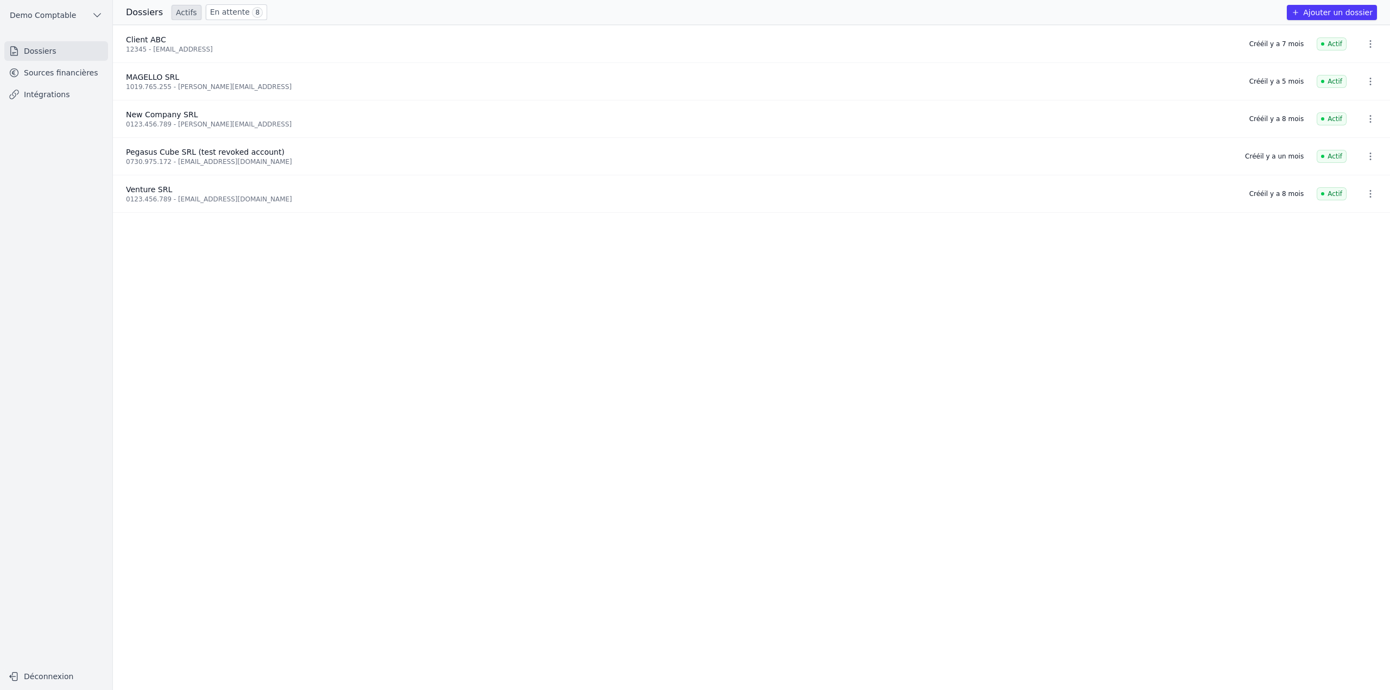
click at [61, 76] on link "Sources financières" at bounding box center [56, 73] width 104 height 20
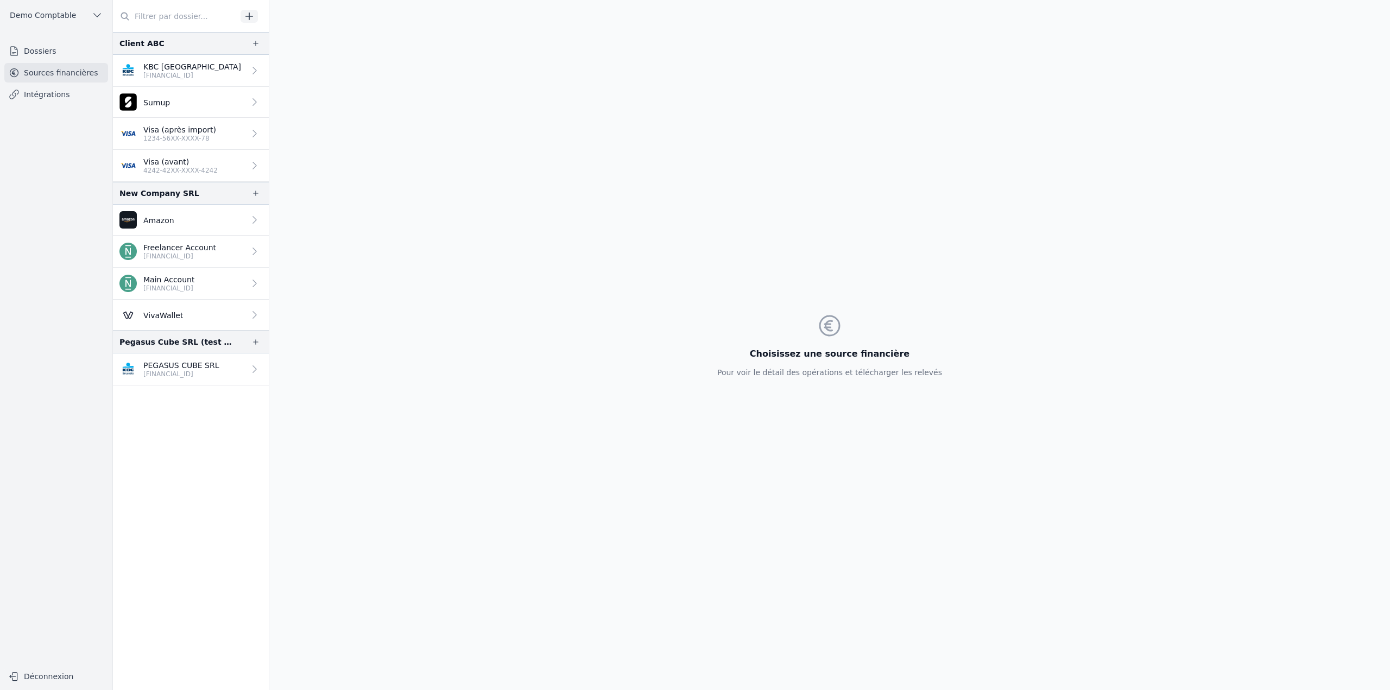
click at [195, 378] on link "PEGASUS CUBE SRL BE33 7360 5969 2046" at bounding box center [191, 369] width 156 height 32
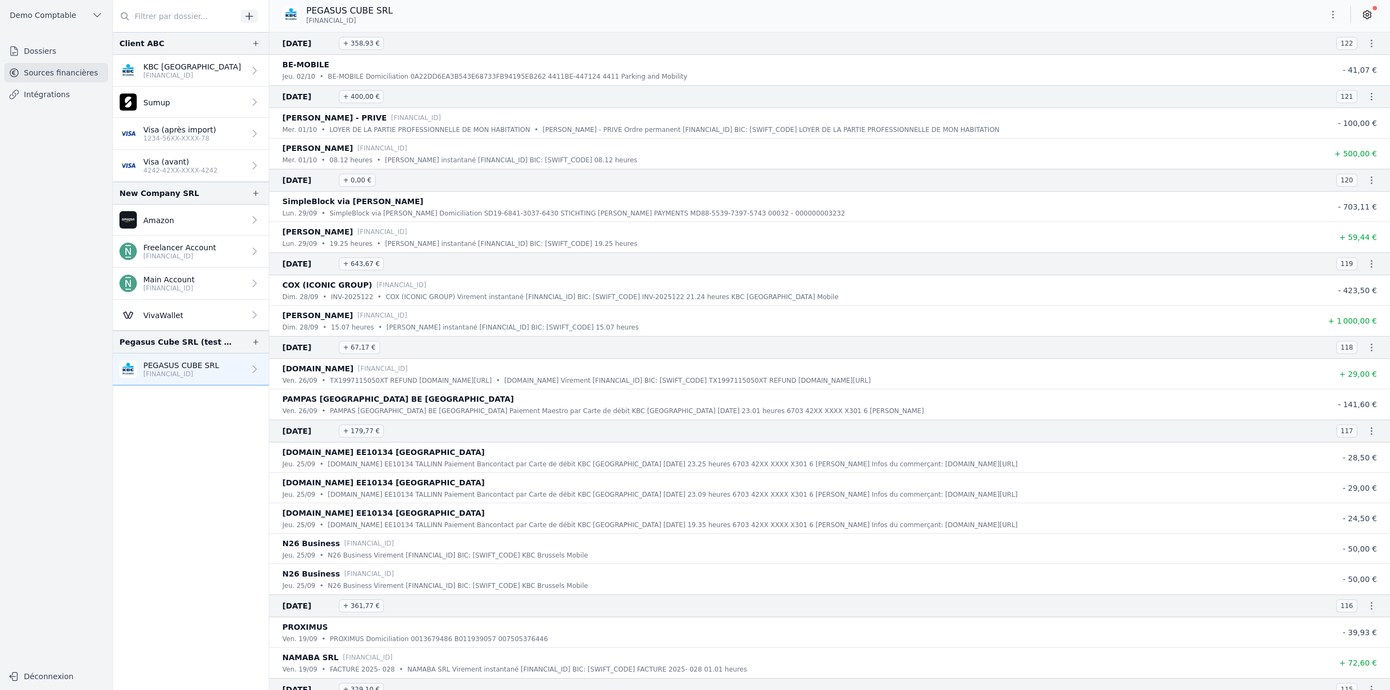
click at [1334, 14] on icon "button" at bounding box center [1333, 15] width 2 height 8
click at [1302, 55] on button "Exporter" at bounding box center [1307, 58] width 78 height 20
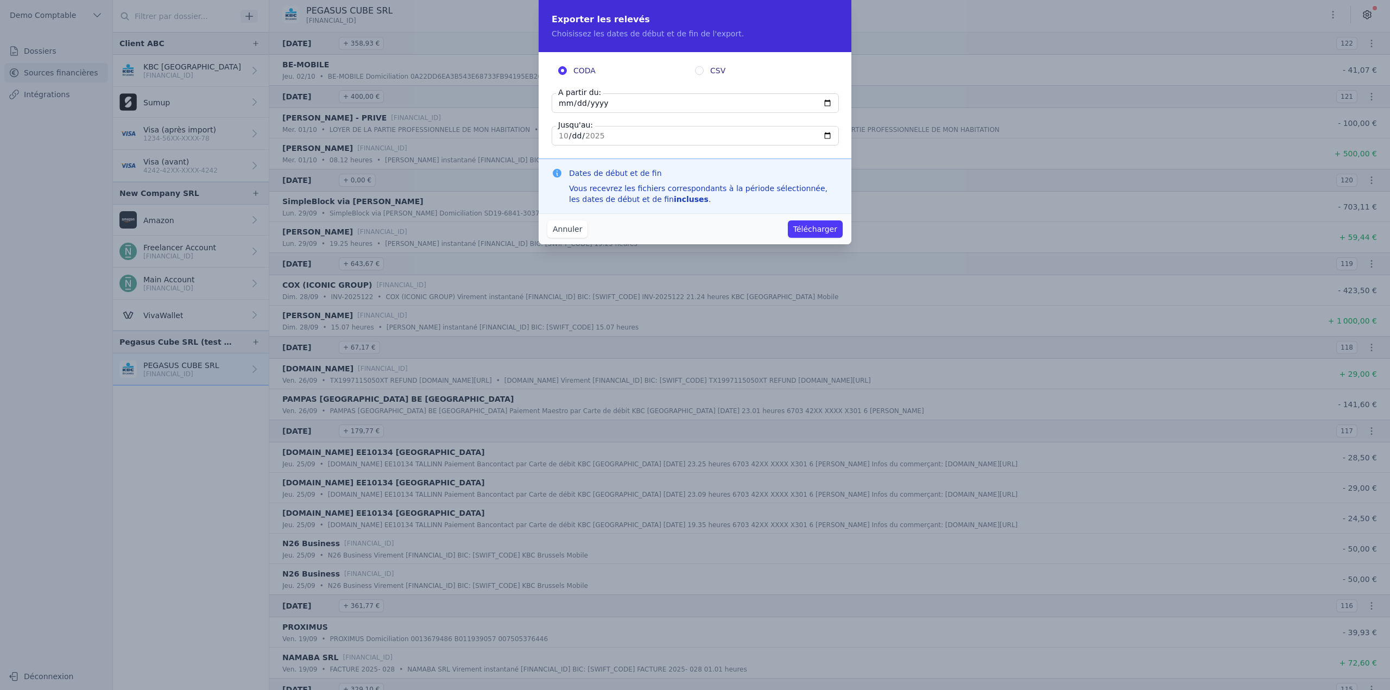
click at [611, 102] on input "[DATE]" at bounding box center [695, 103] width 287 height 20
click at [833, 102] on input "[DATE]" at bounding box center [695, 103] width 287 height 20
click at [828, 106] on input "[DATE]" at bounding box center [695, 103] width 287 height 20
type input "2025-09-07"
click at [811, 229] on button "Télécharger" at bounding box center [815, 228] width 55 height 17
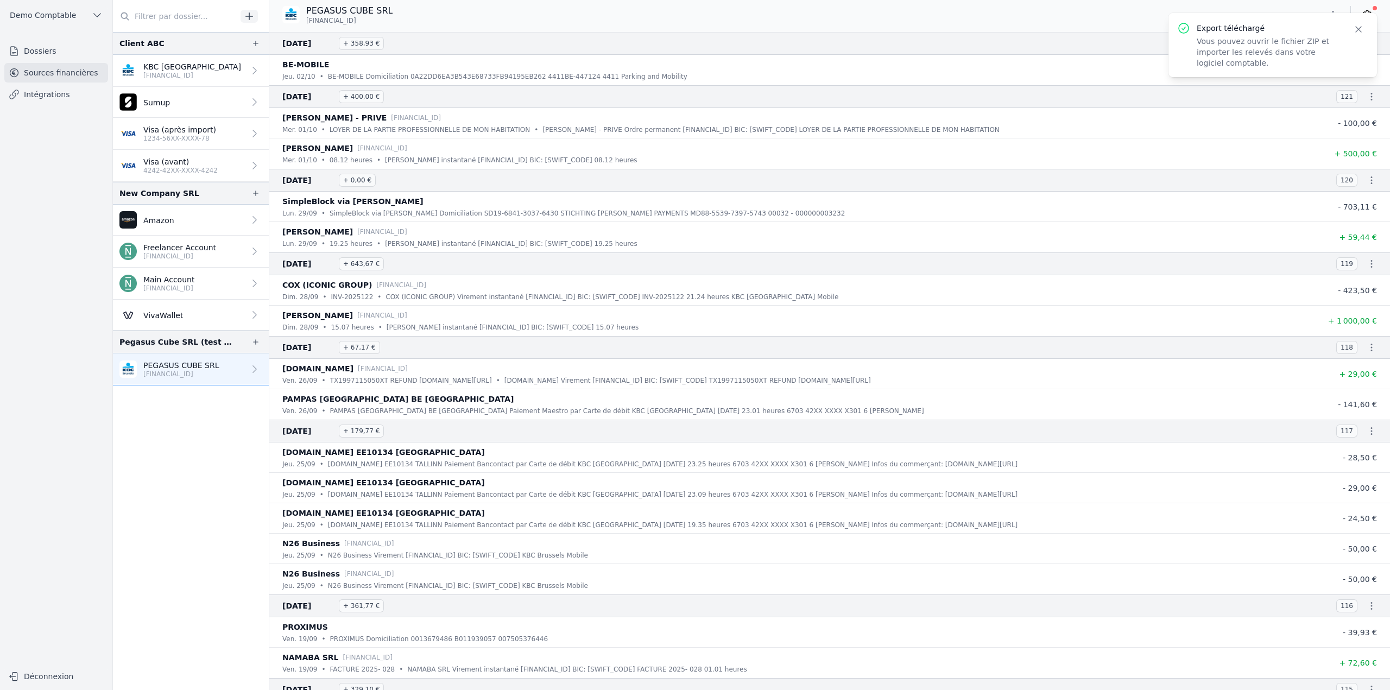
click at [1359, 31] on icon "button" at bounding box center [1358, 29] width 11 height 11
click at [1332, 17] on icon "button" at bounding box center [1333, 14] width 11 height 11
click at [1295, 55] on button "Exporter" at bounding box center [1307, 58] width 78 height 20
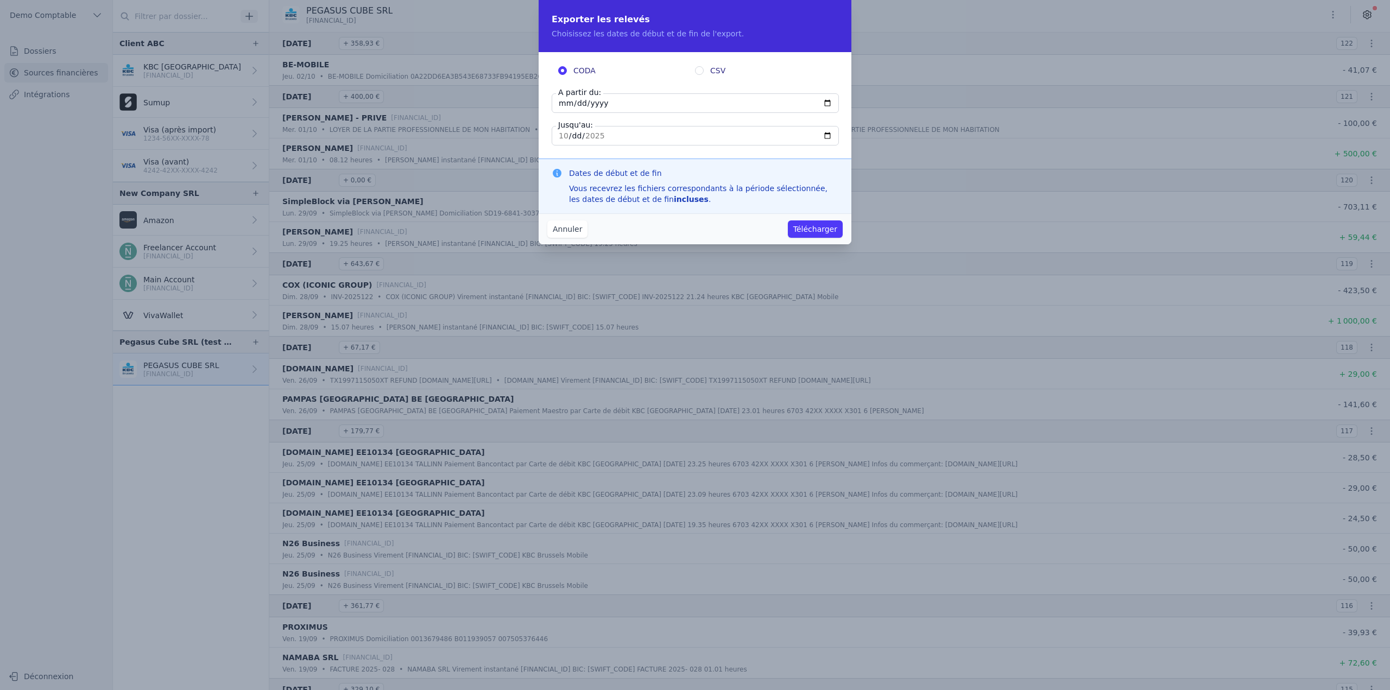
click at [589, 107] on input "[DATE]" at bounding box center [695, 103] width 287 height 20
click at [825, 106] on input "[DATE]" at bounding box center [695, 103] width 287 height 20
type input "2025-09-10"
click at [699, 68] on input "CSV" at bounding box center [699, 70] width 9 height 9
radio input "true"
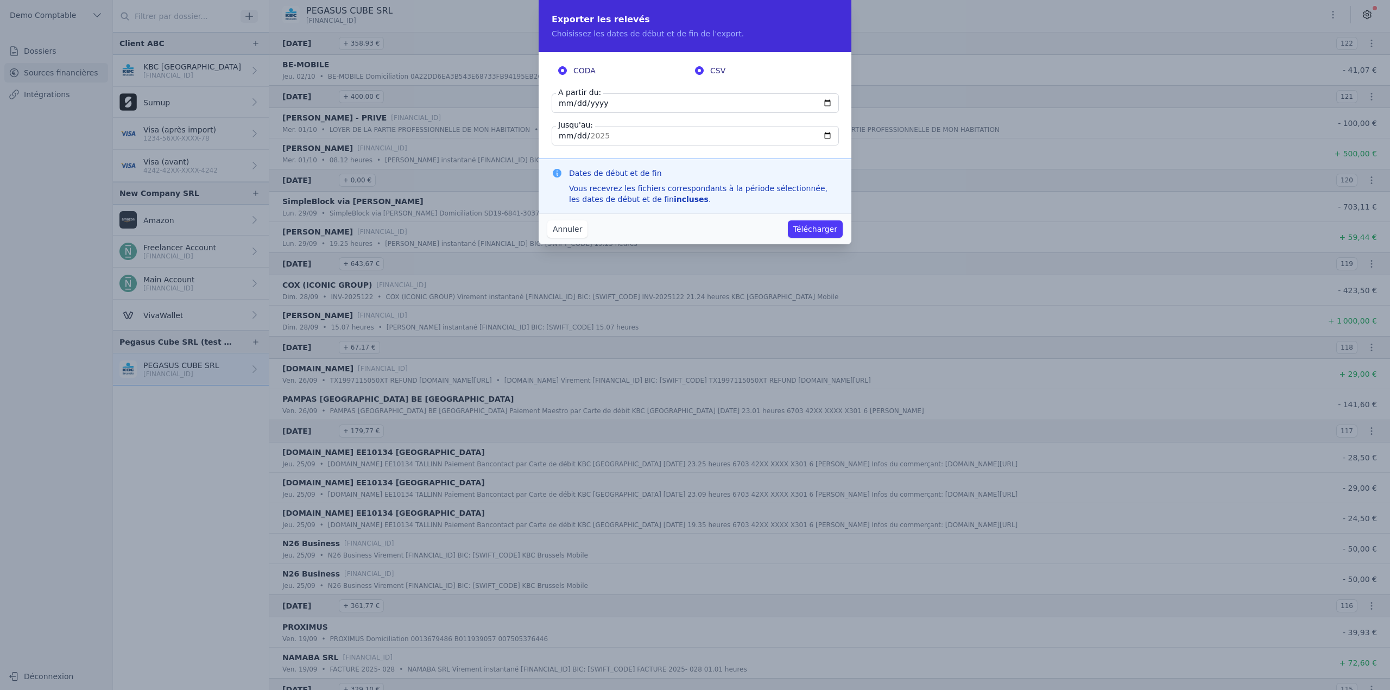
radio input "false"
click at [810, 236] on button "Télécharger" at bounding box center [815, 228] width 55 height 17
